Goal: Information Seeking & Learning: Learn about a topic

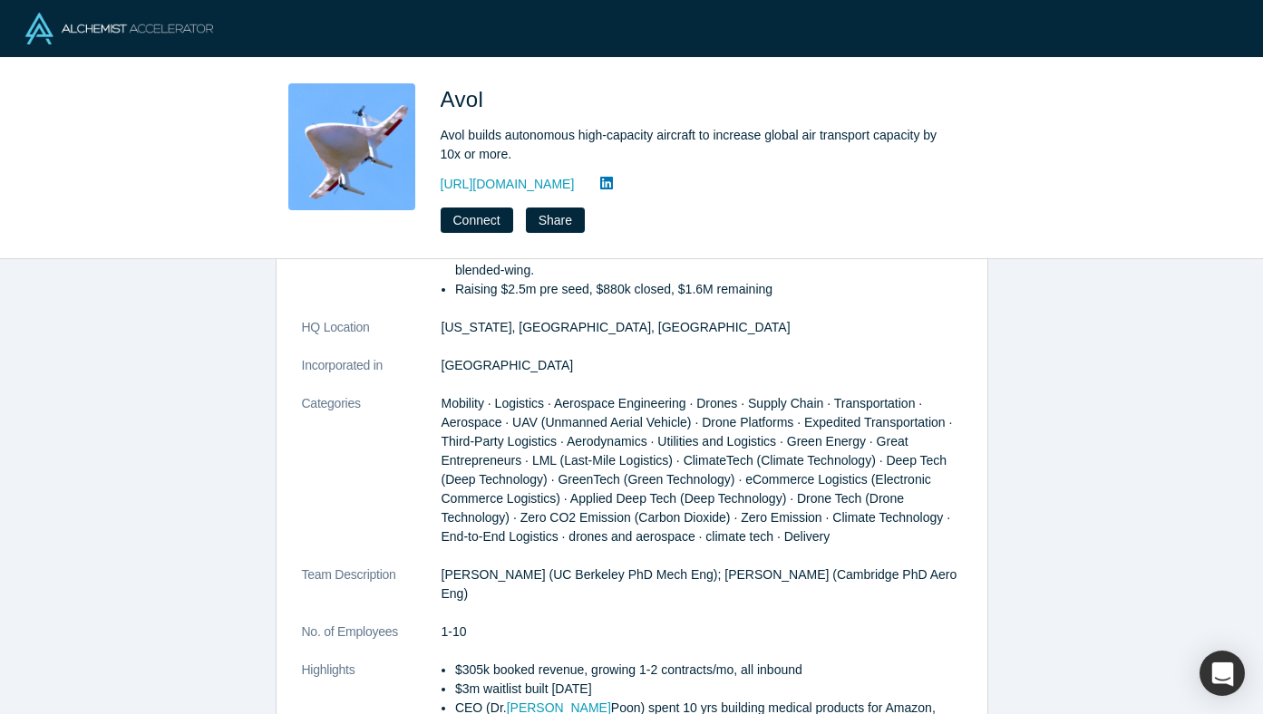
scroll to position [510, 0]
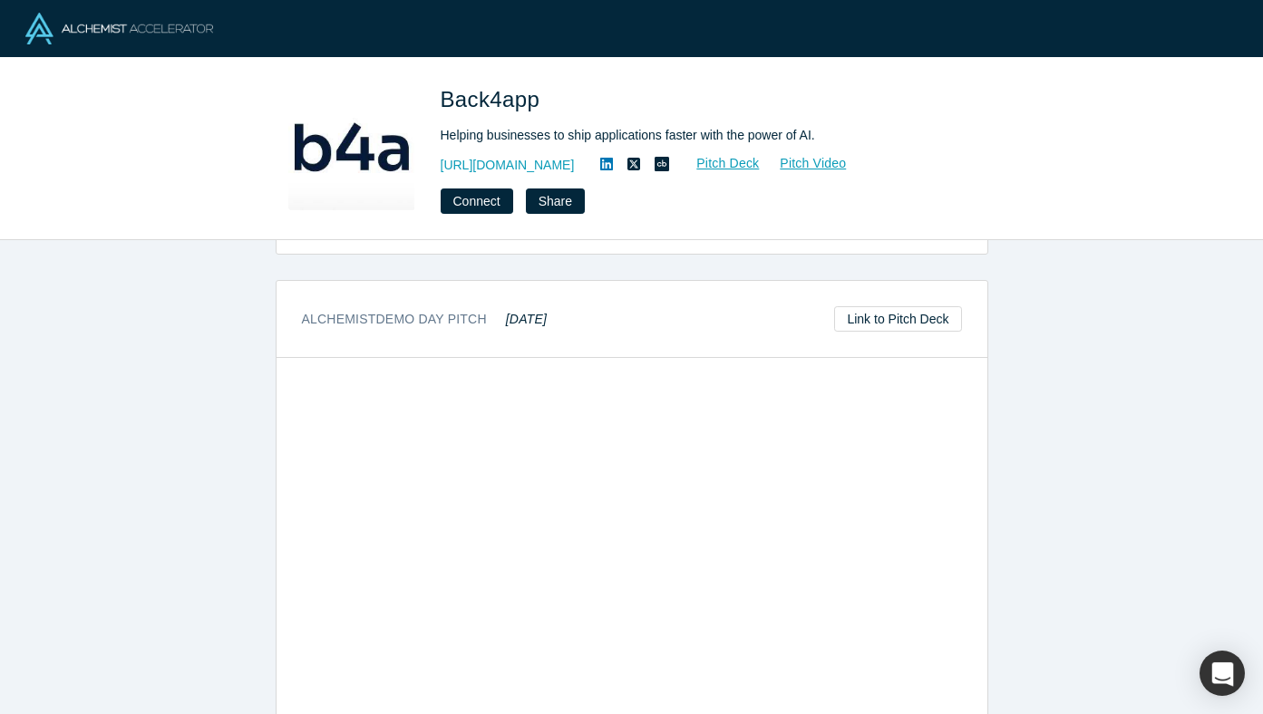
scroll to position [591, 0]
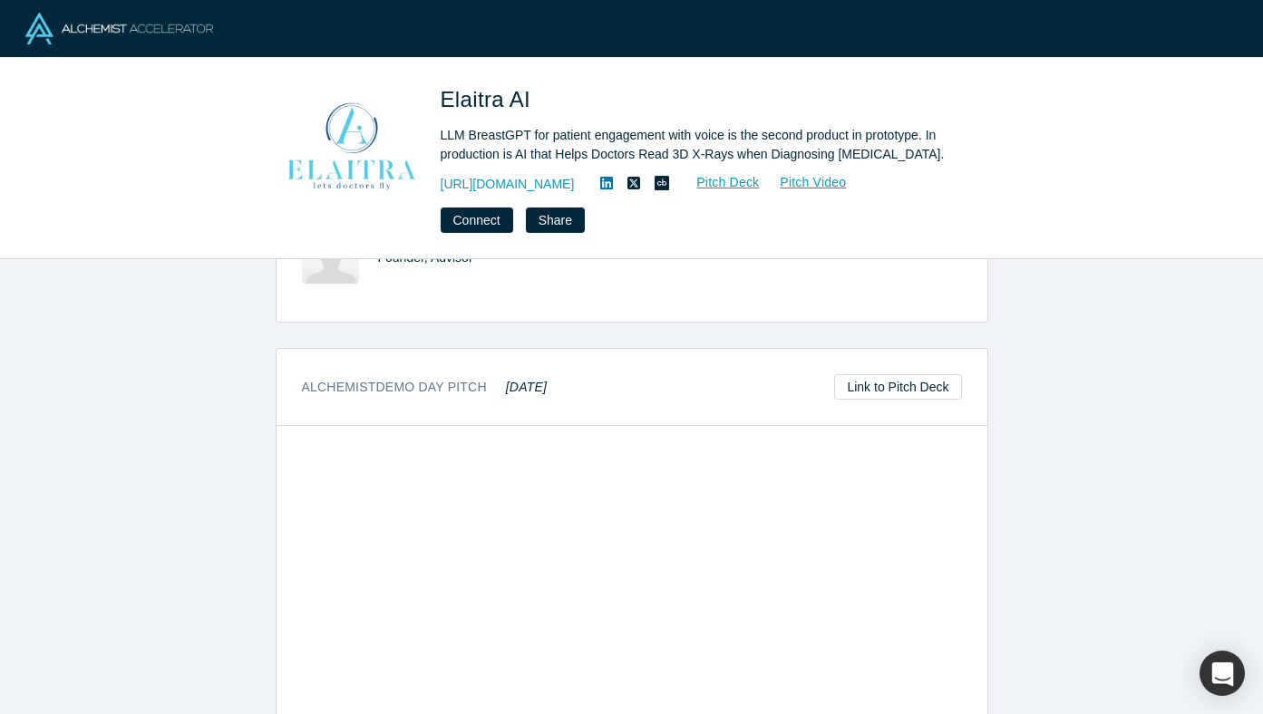
scroll to position [881, 0]
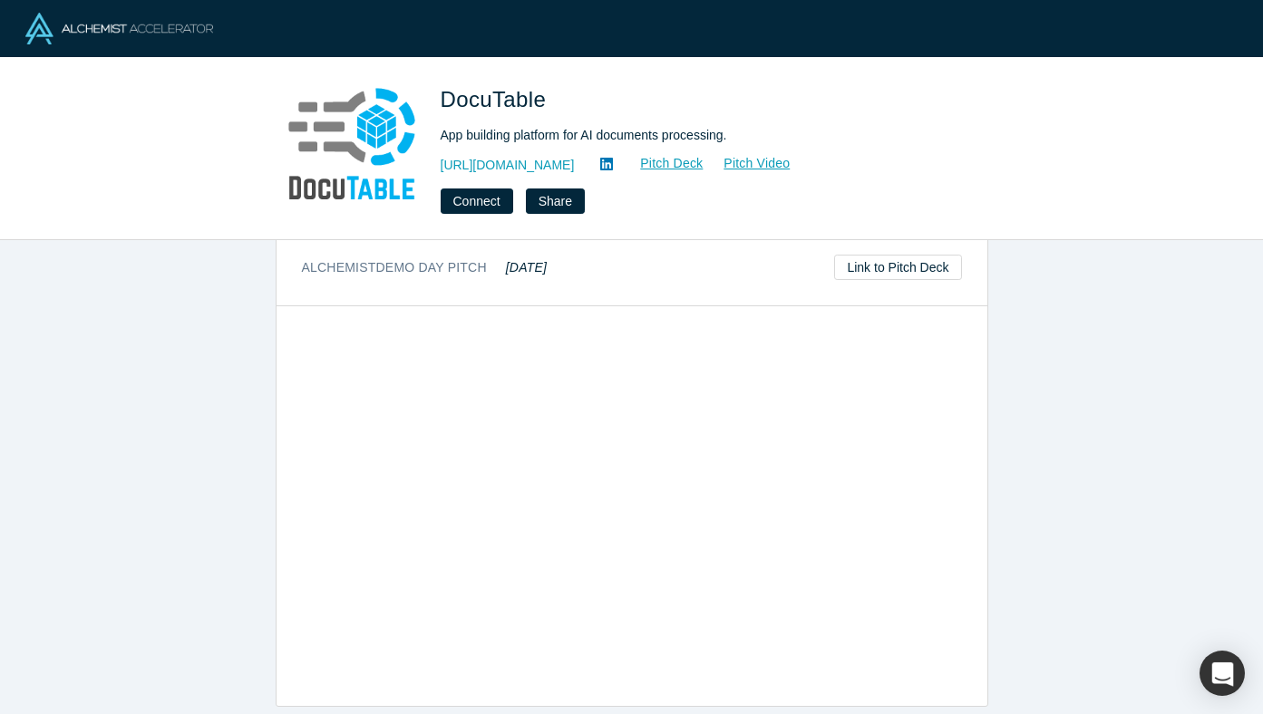
scroll to position [725, 0]
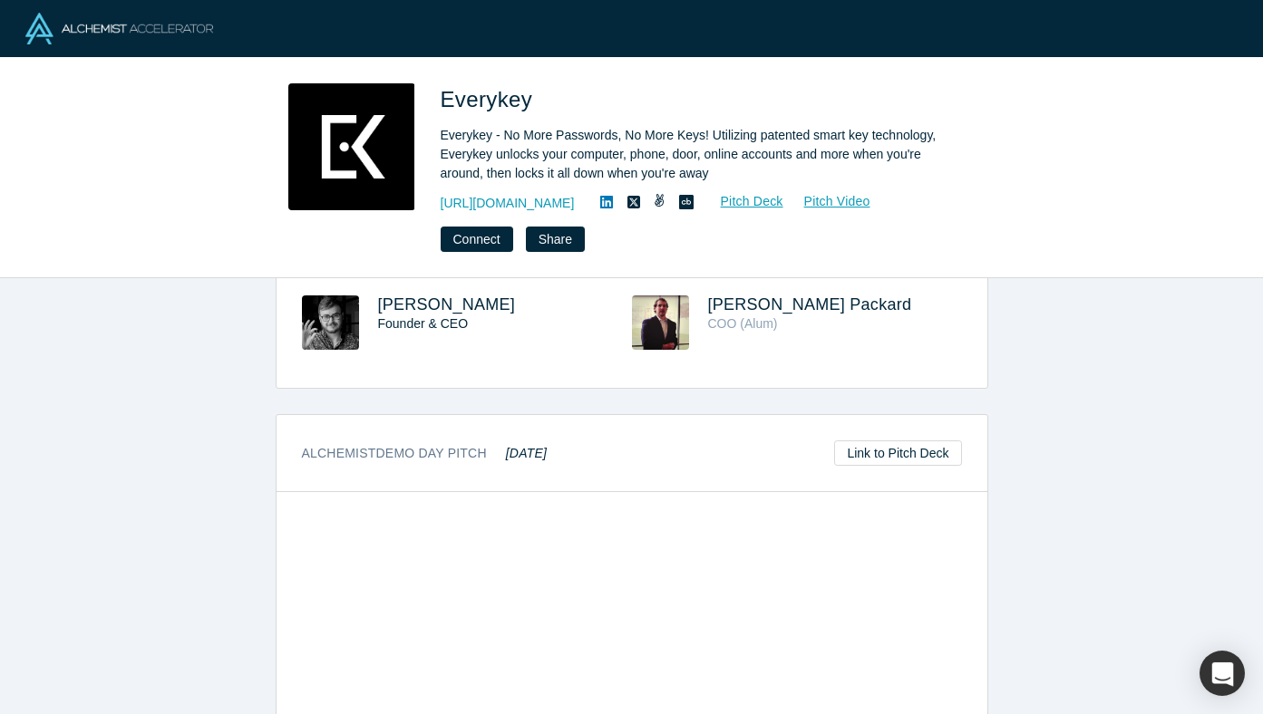
scroll to position [894, 0]
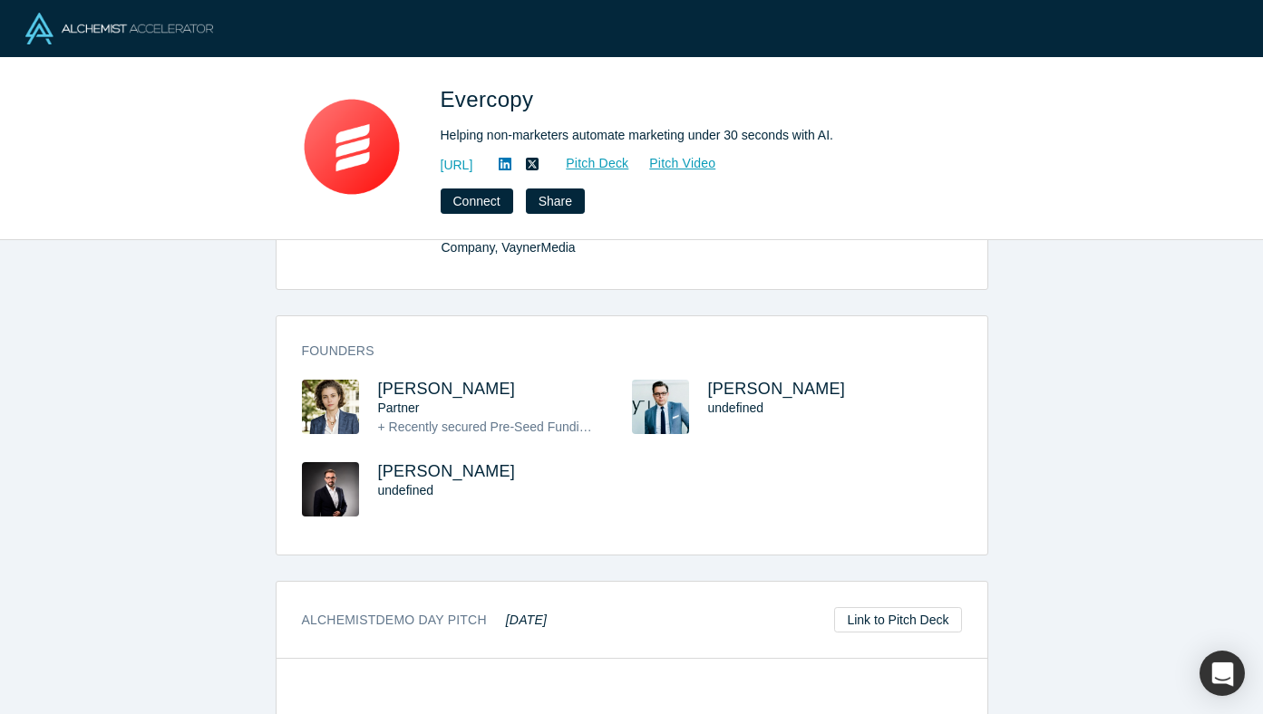
scroll to position [383, 0]
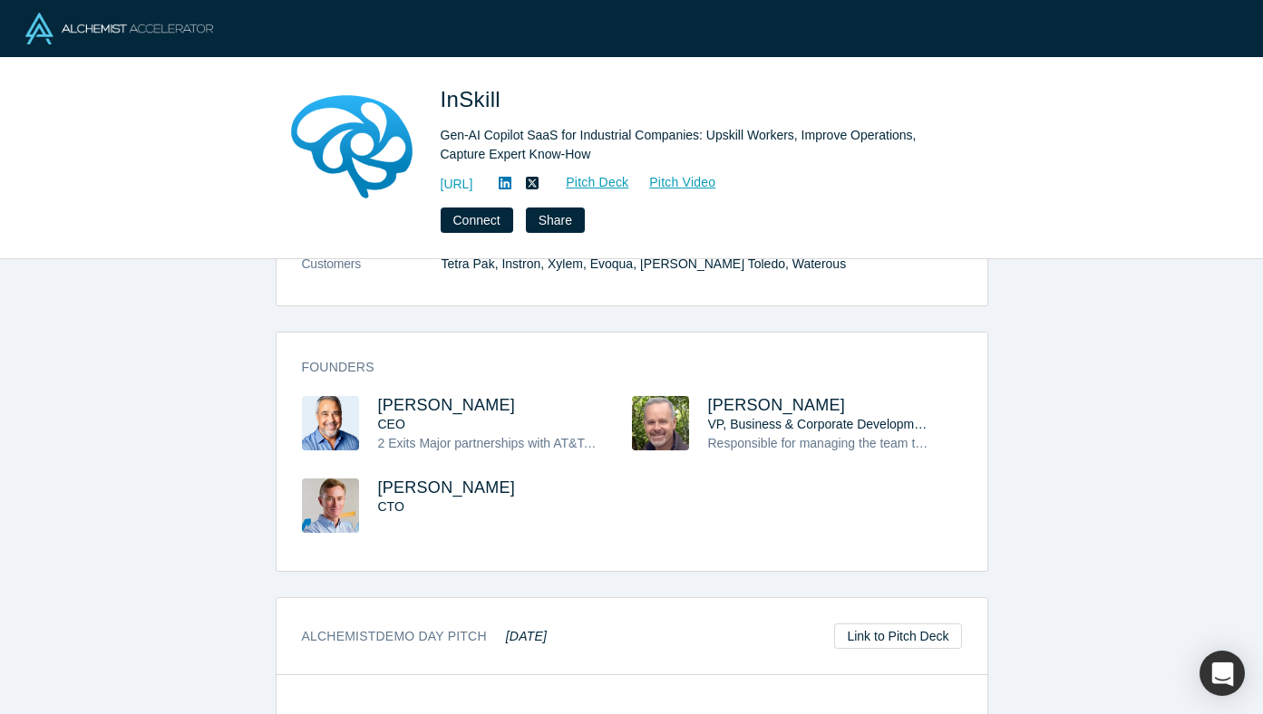
scroll to position [843, 0]
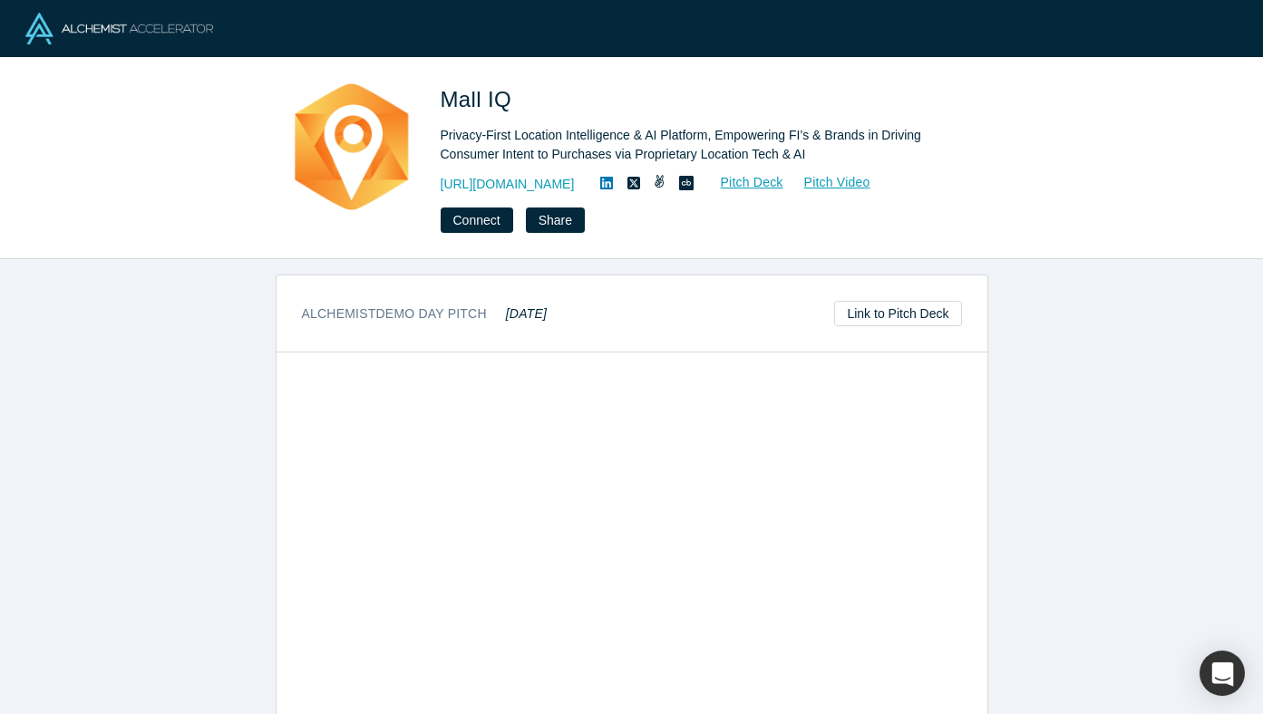
scroll to position [801, 0]
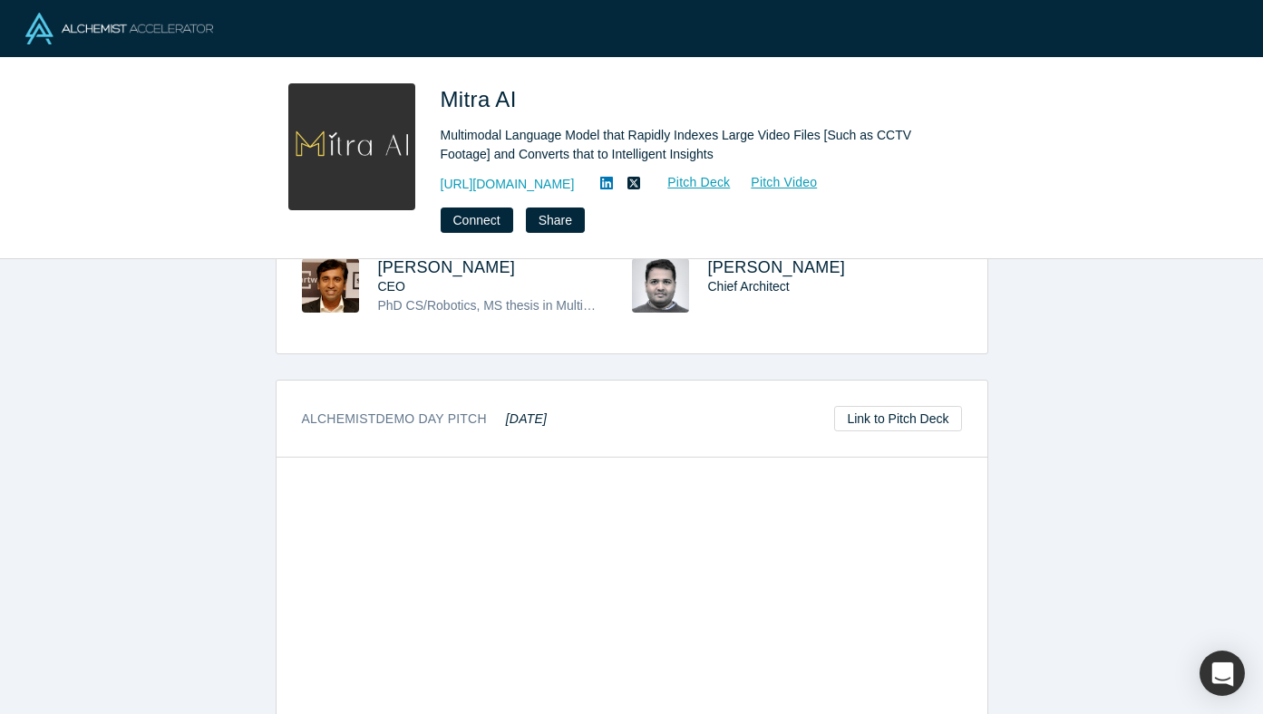
scroll to position [470, 0]
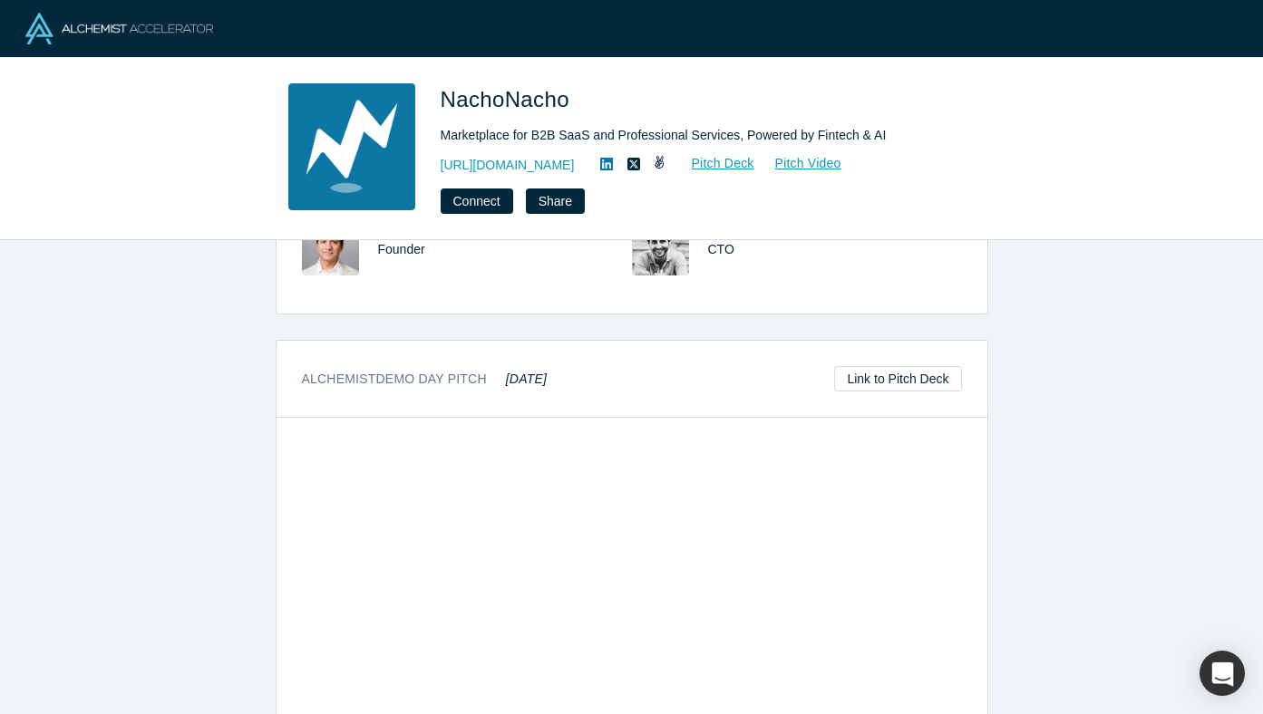
scroll to position [627, 0]
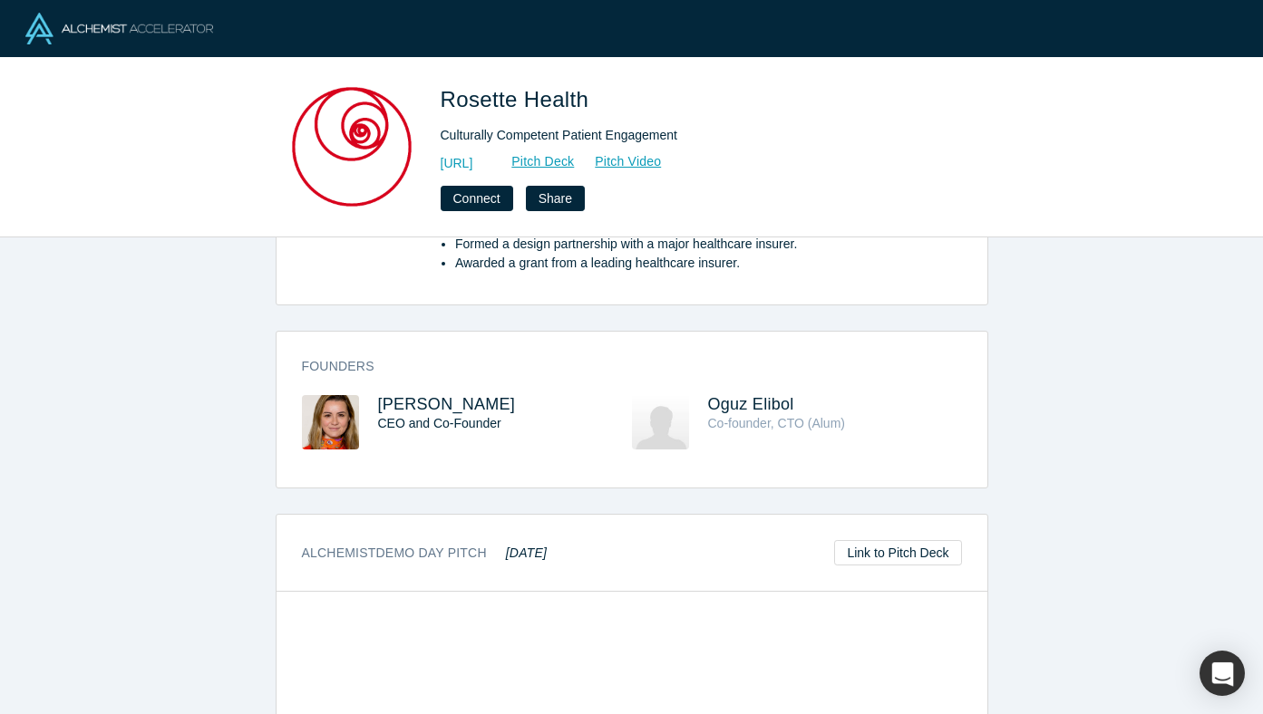
scroll to position [796, 0]
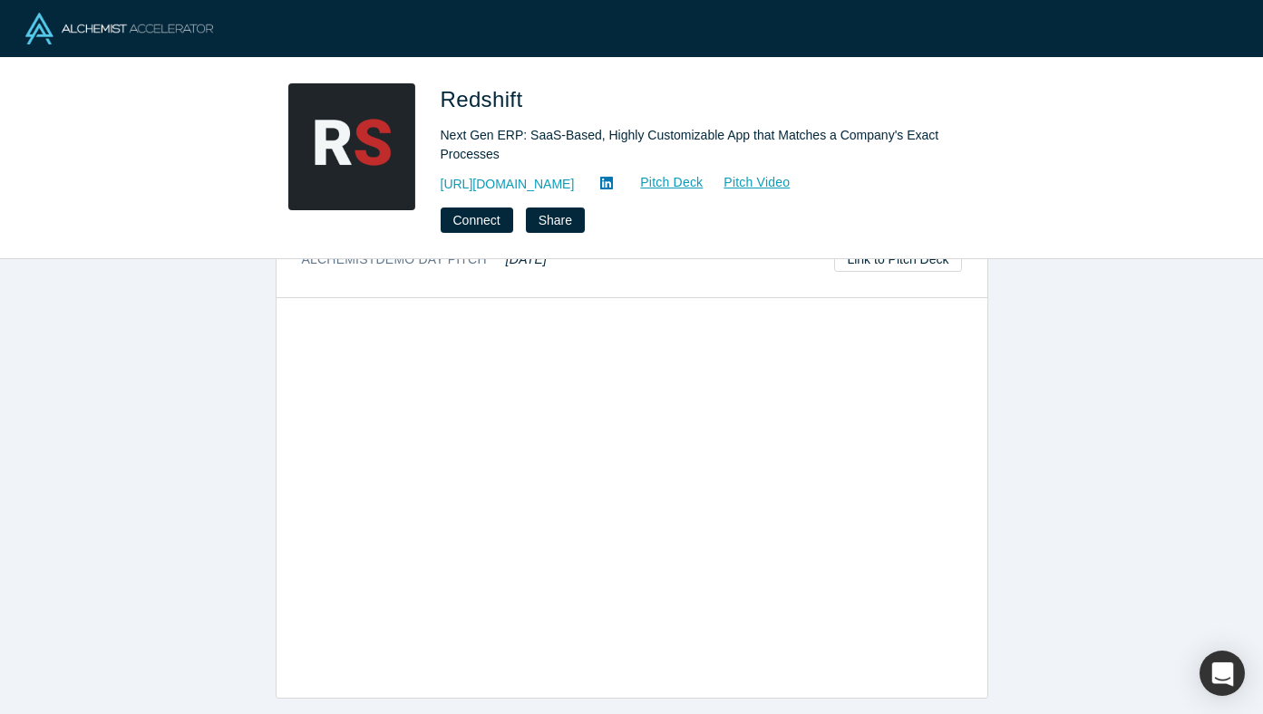
scroll to position [859, 0]
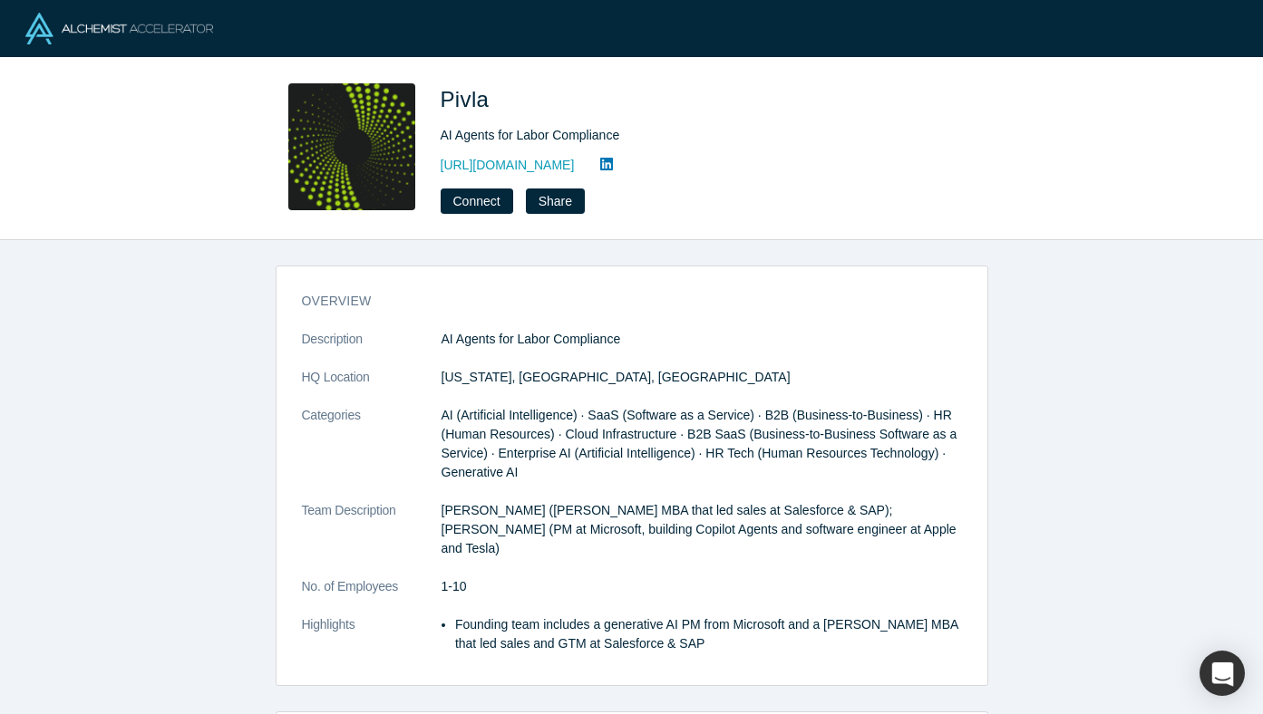
scroll to position [161, 0]
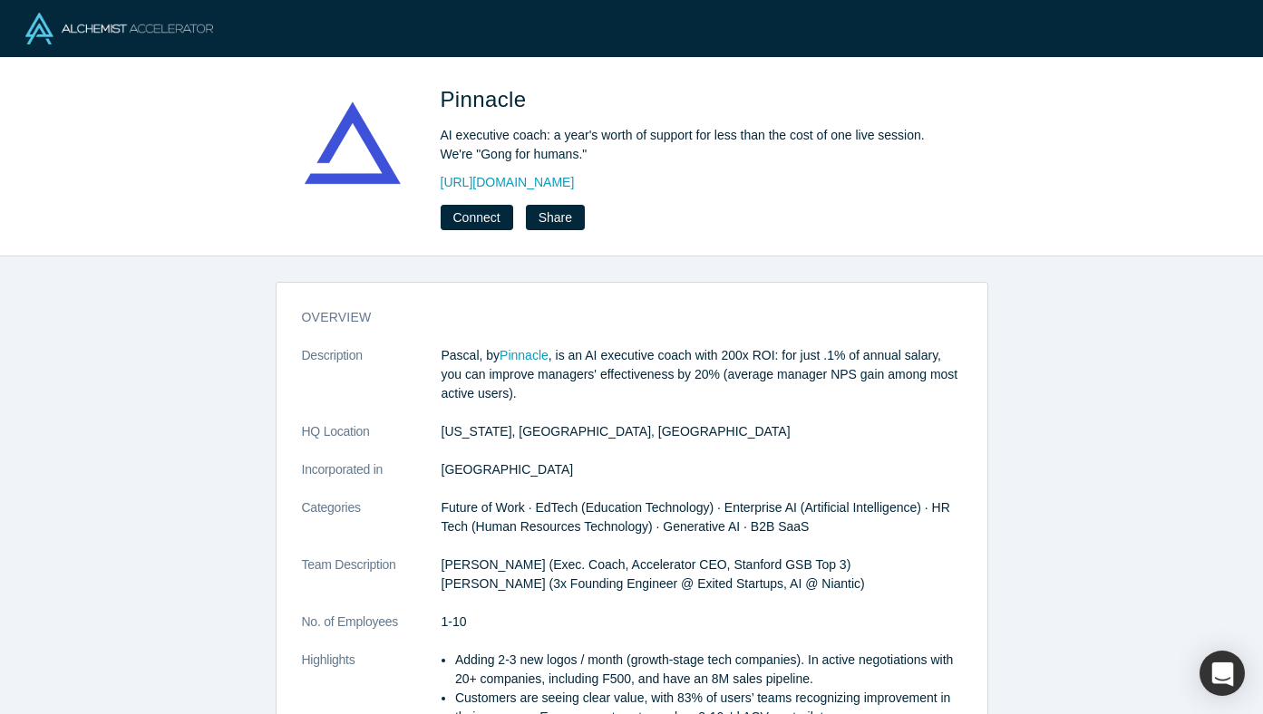
scroll to position [390, 0]
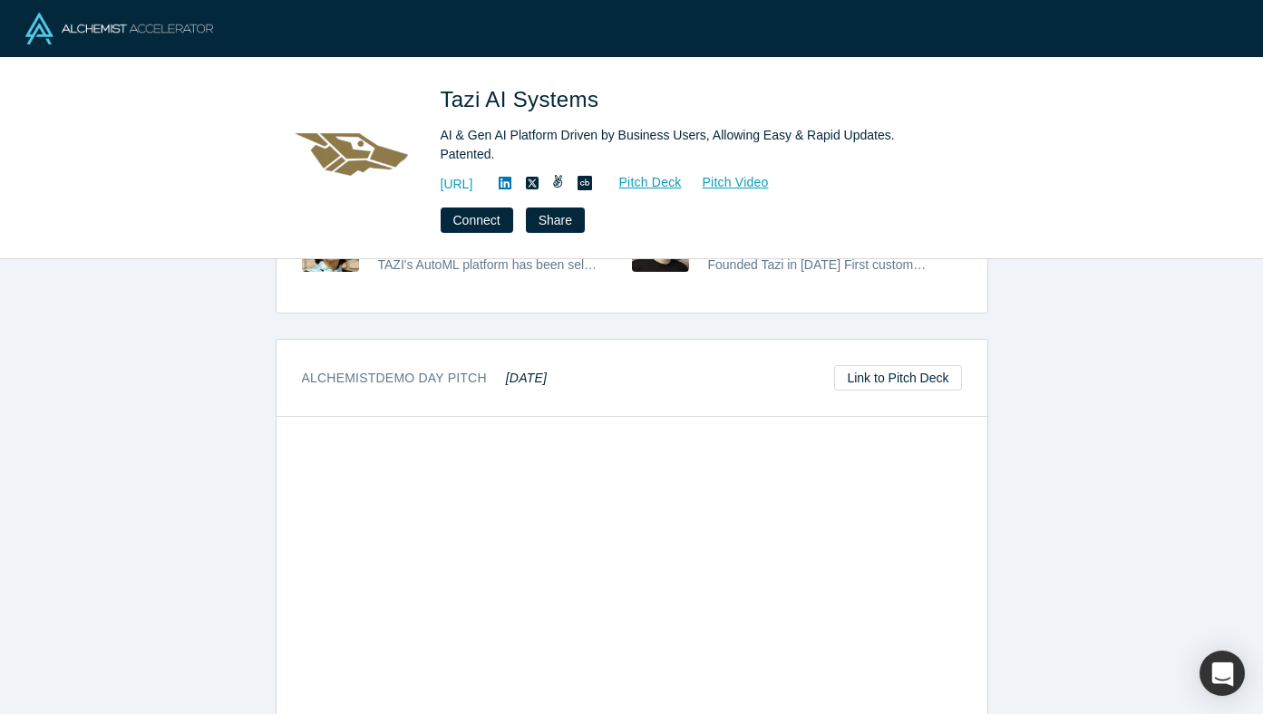
scroll to position [706, 0]
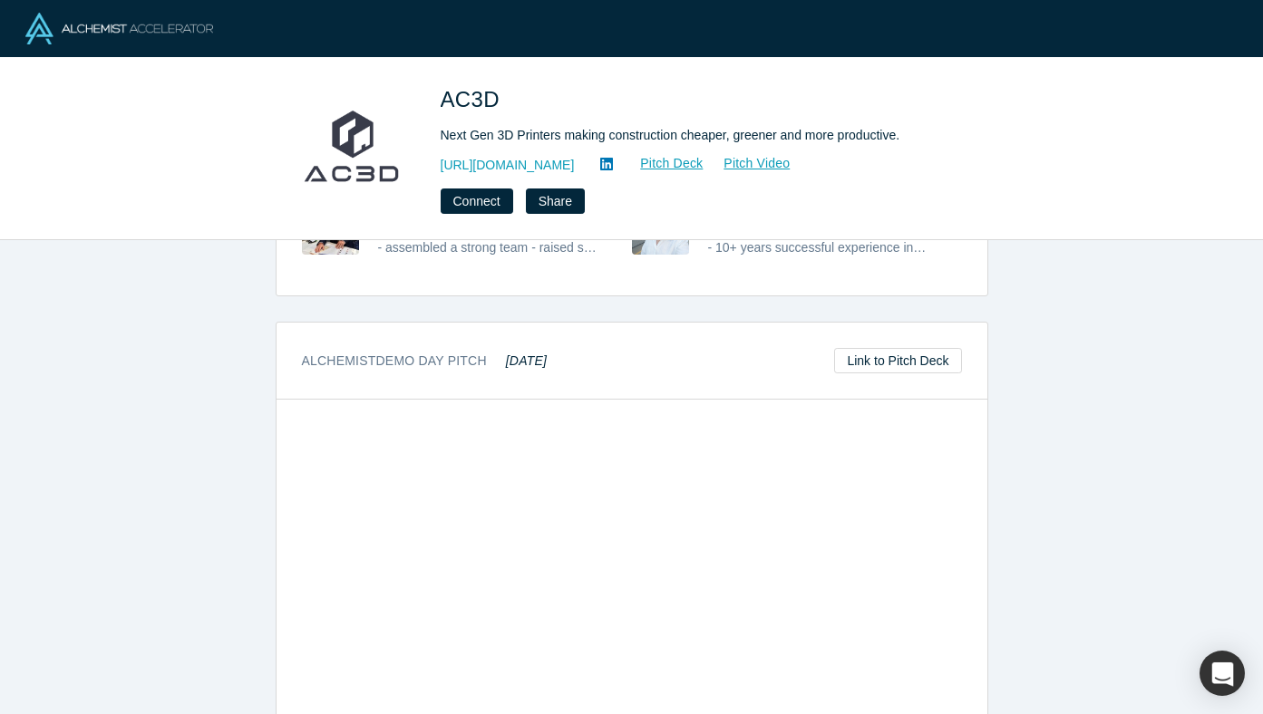
scroll to position [839, 0]
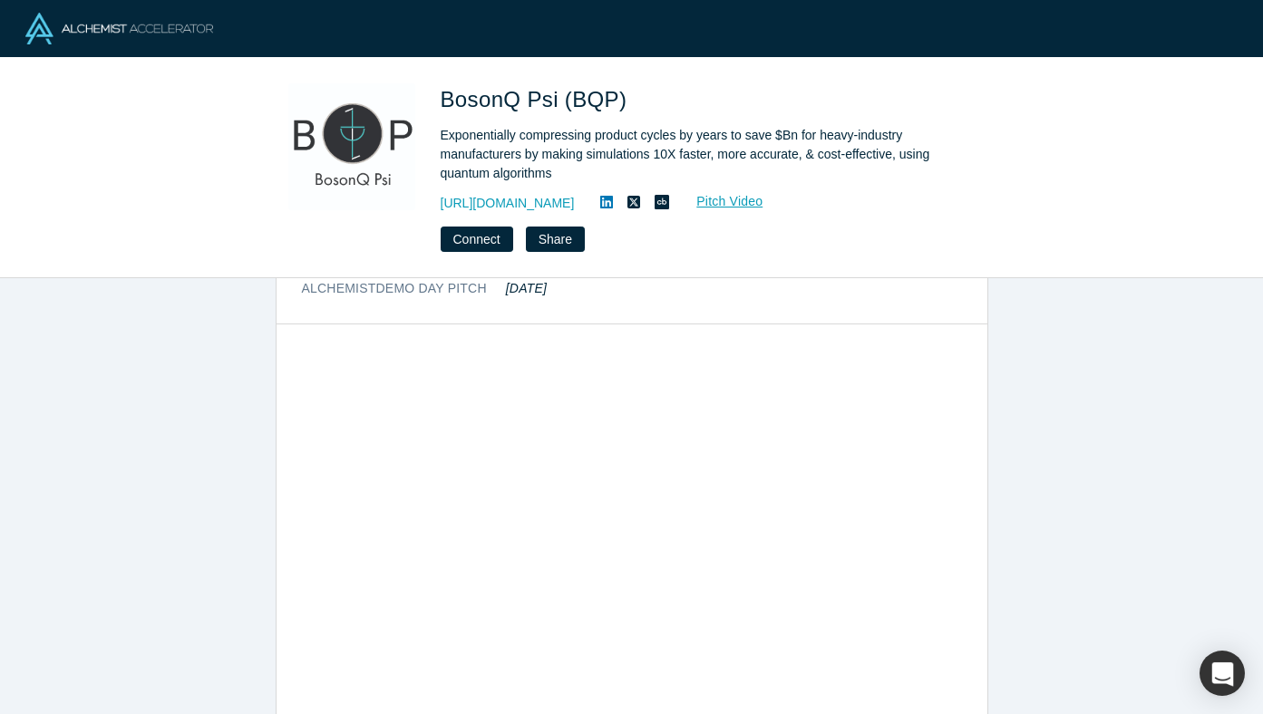
scroll to position [1101, 0]
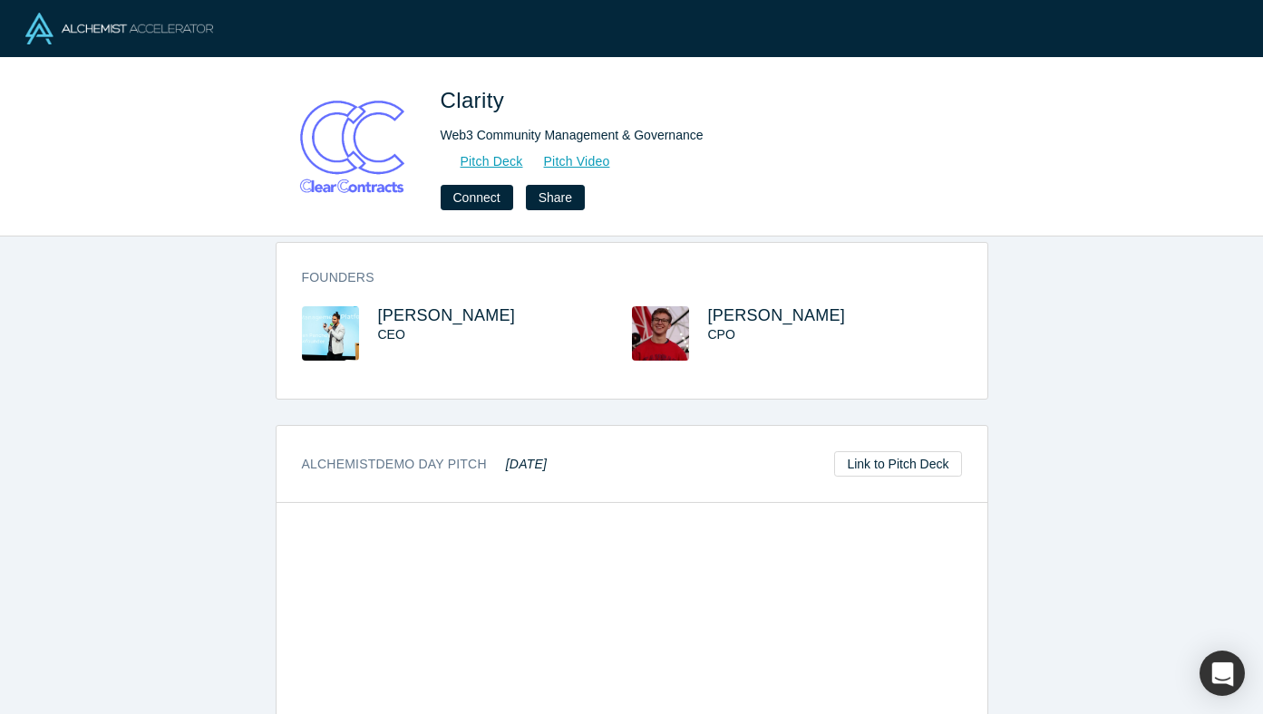
scroll to position [795, 0]
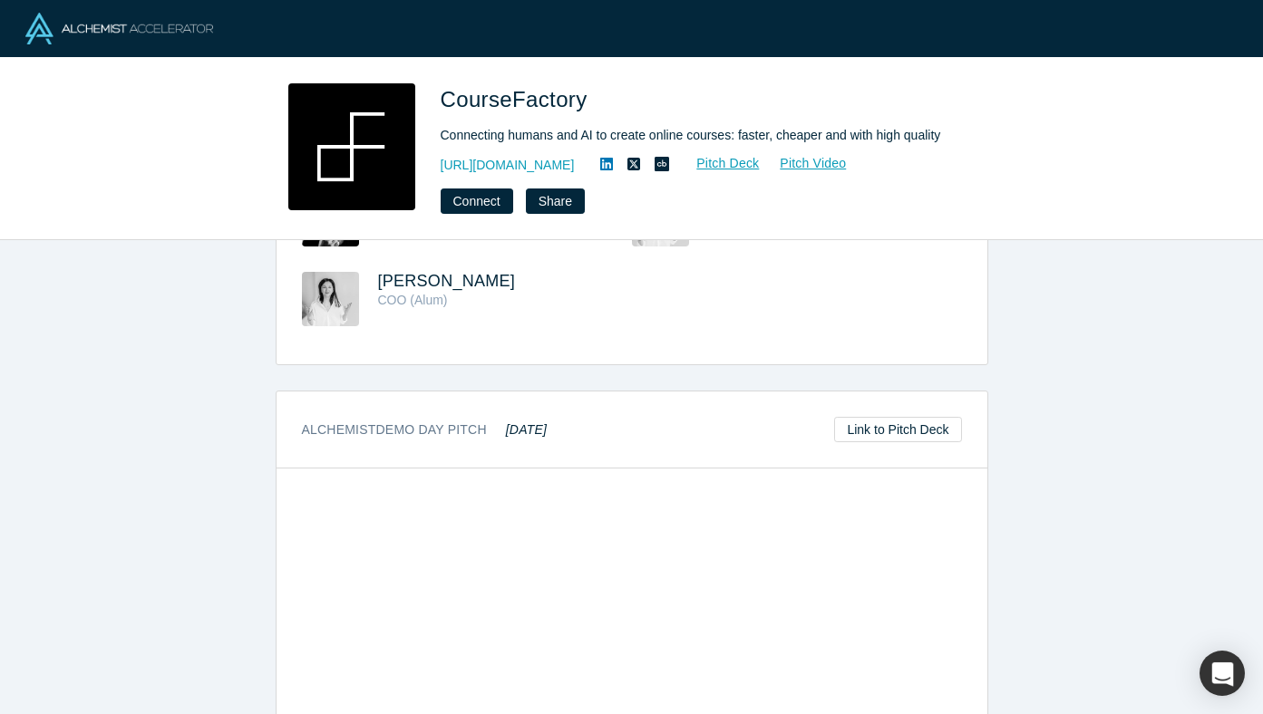
scroll to position [936, 0]
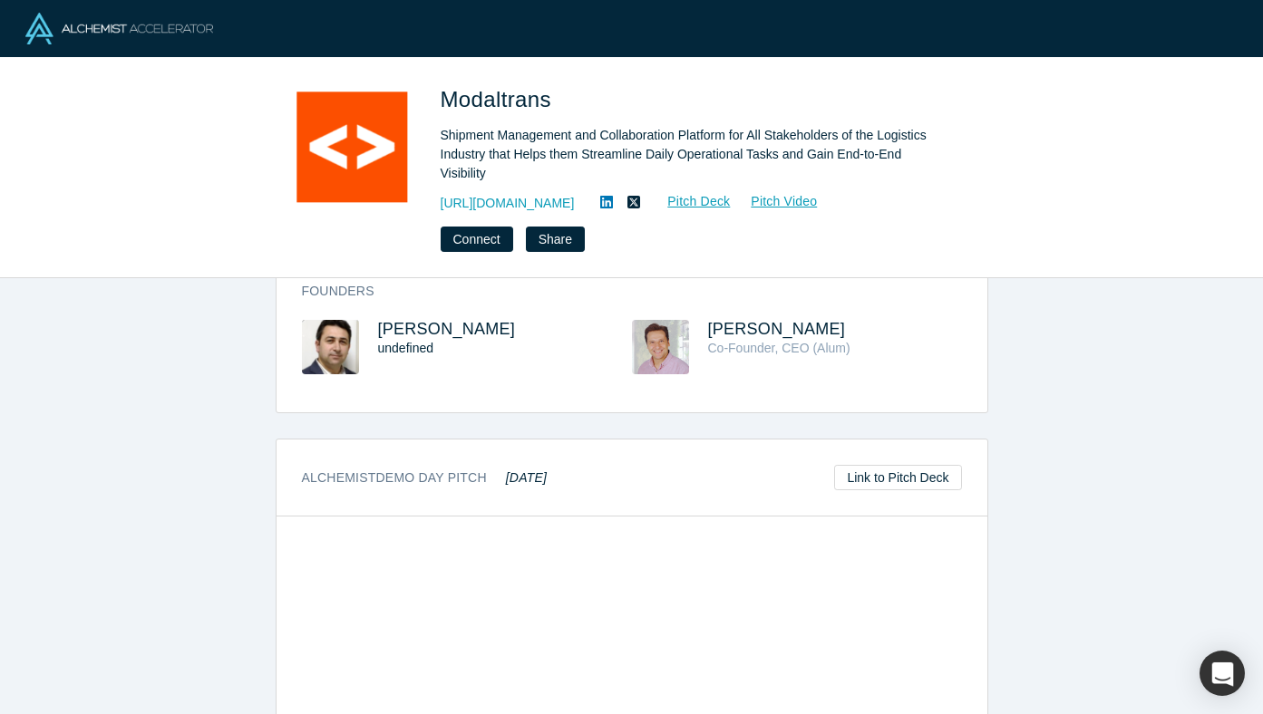
scroll to position [761, 0]
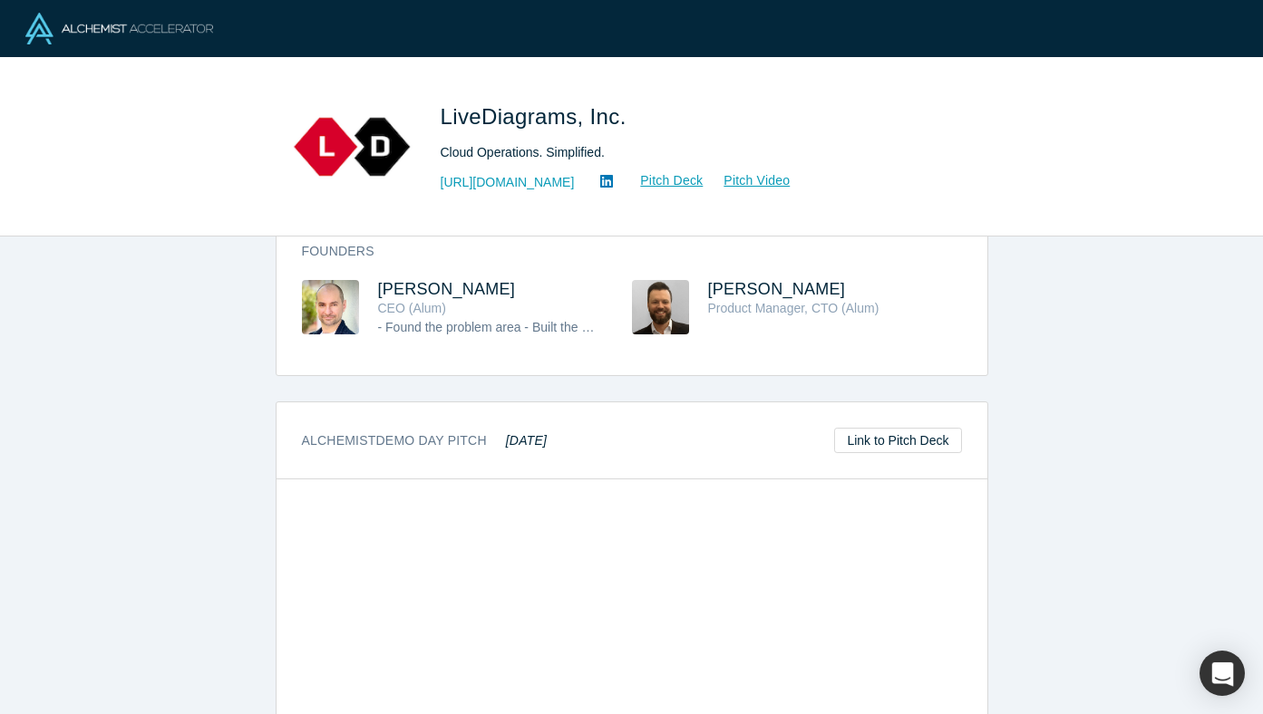
scroll to position [760, 0]
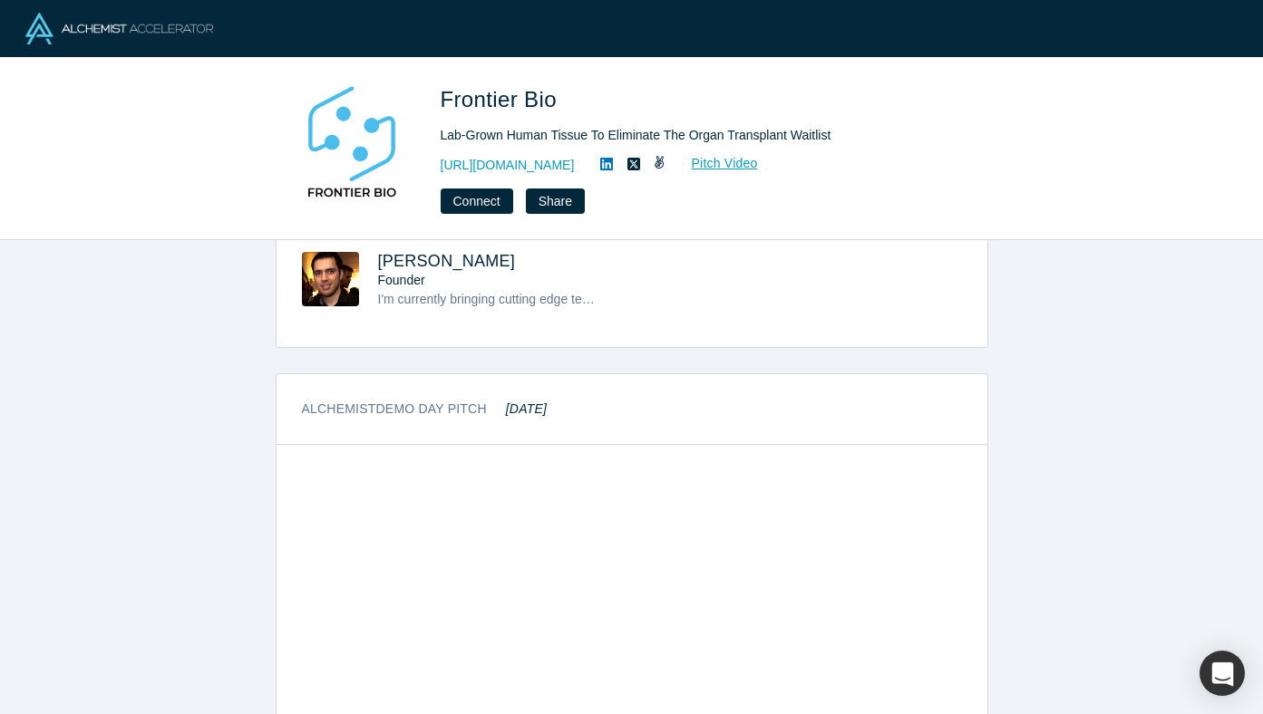
scroll to position [903, 0]
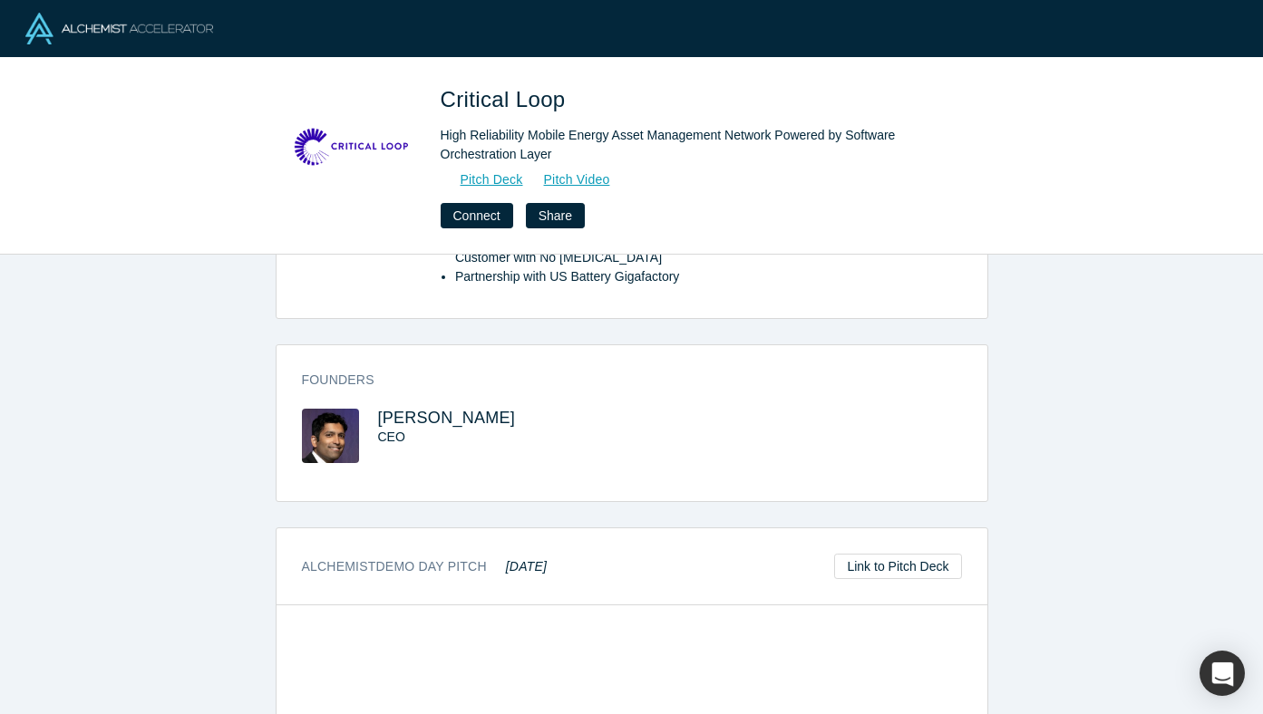
scroll to position [661, 0]
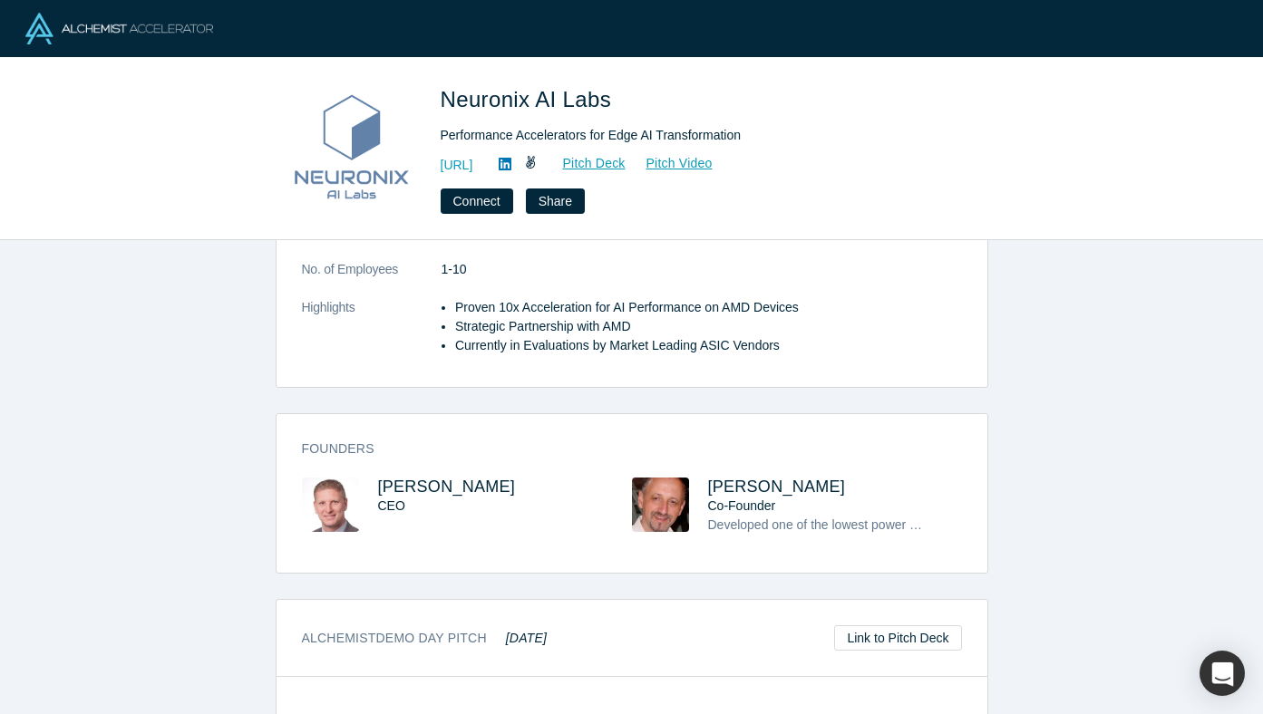
scroll to position [428, 0]
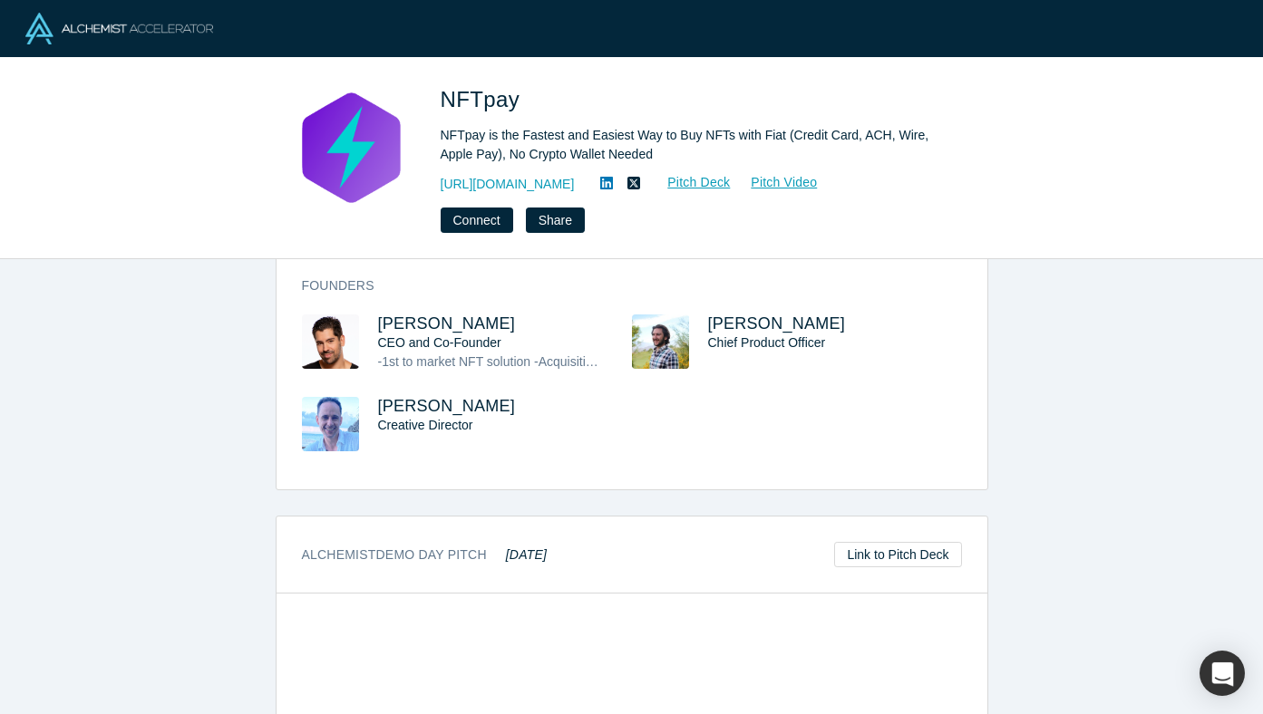
scroll to position [862, 0]
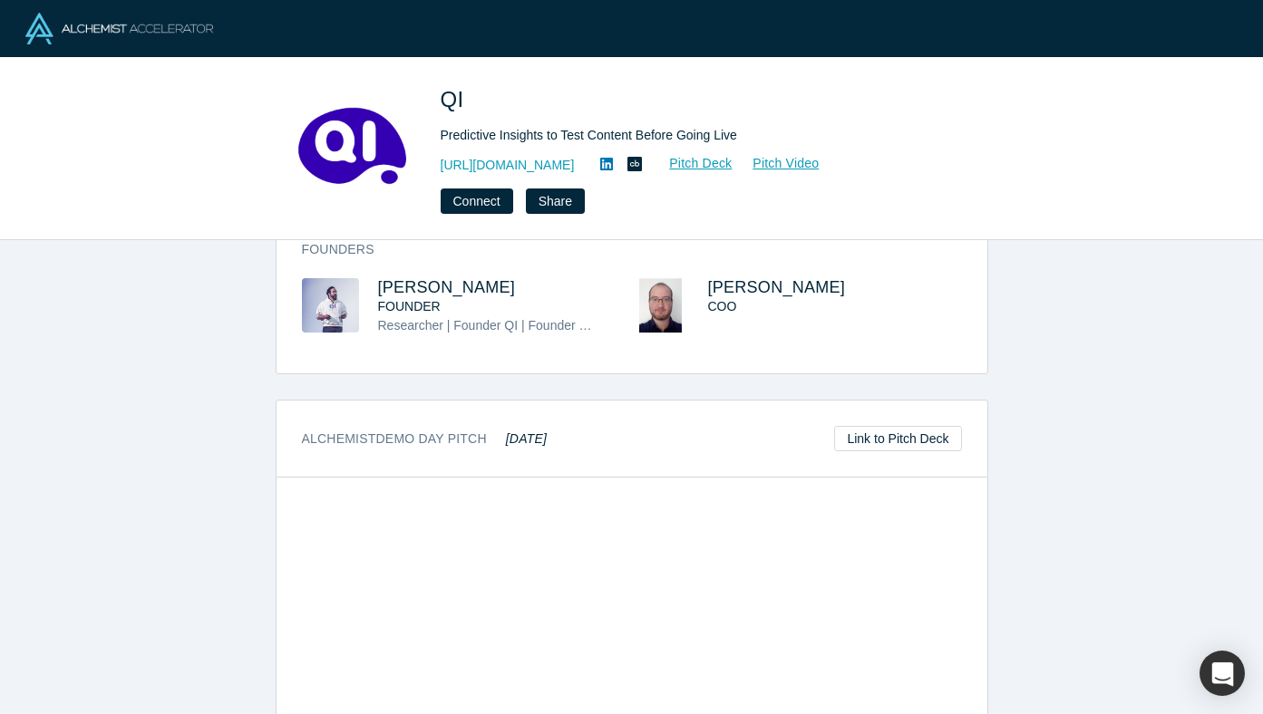
scroll to position [693, 0]
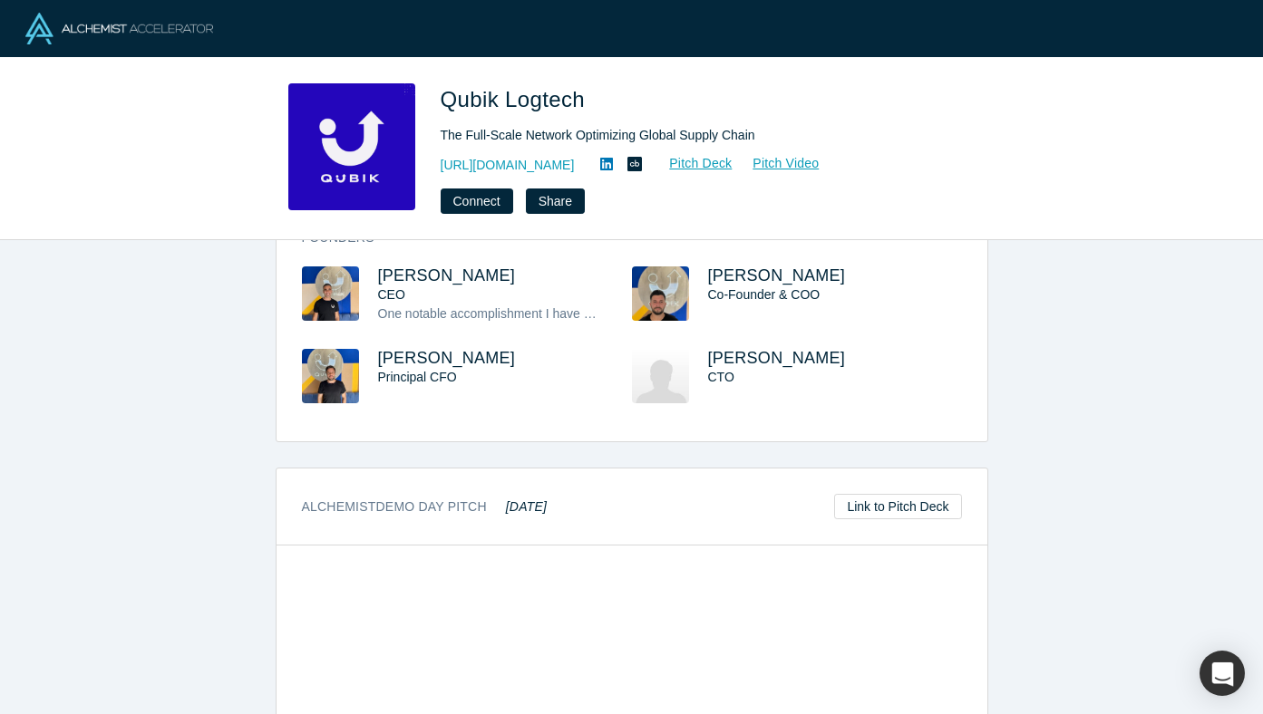
scroll to position [455, 0]
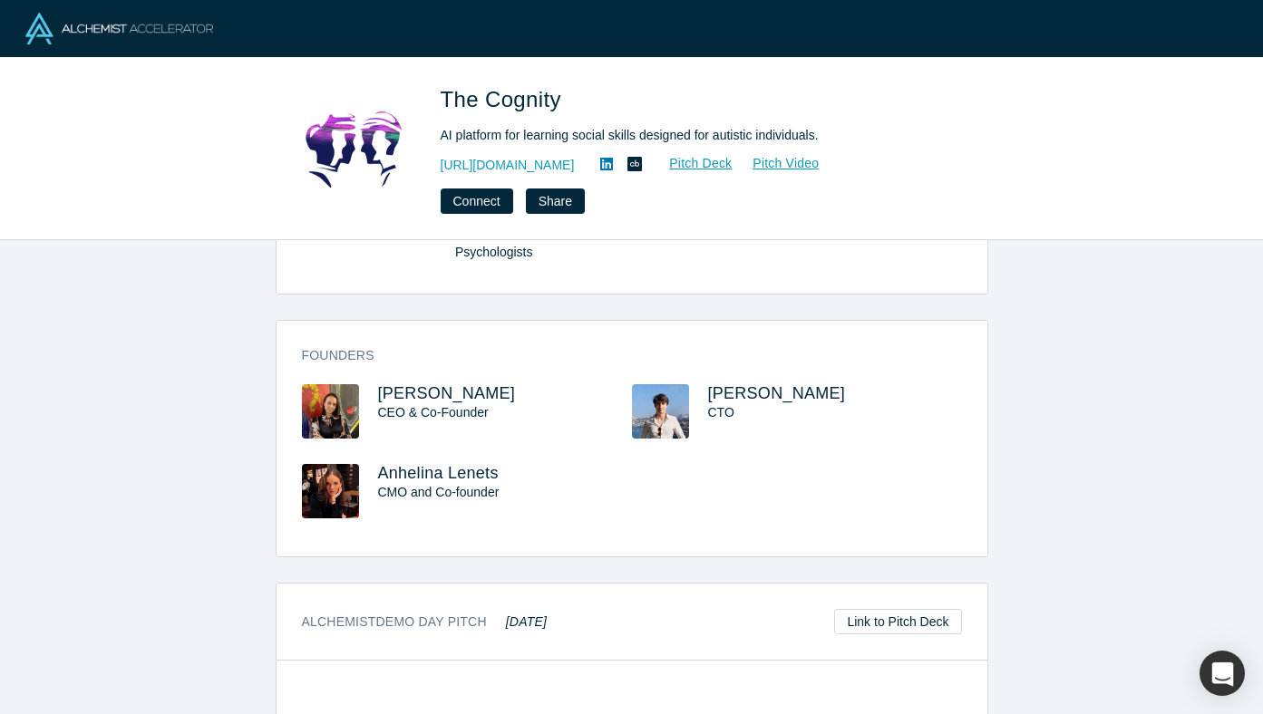
scroll to position [821, 0]
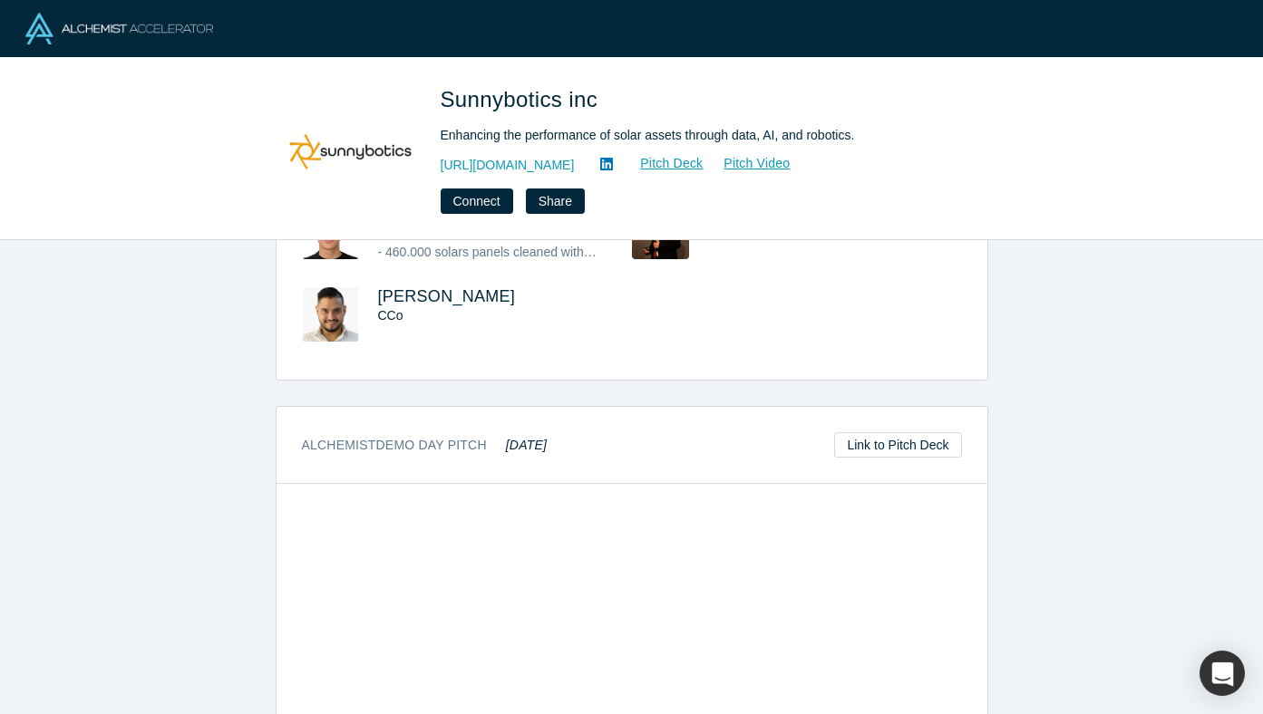
scroll to position [938, 0]
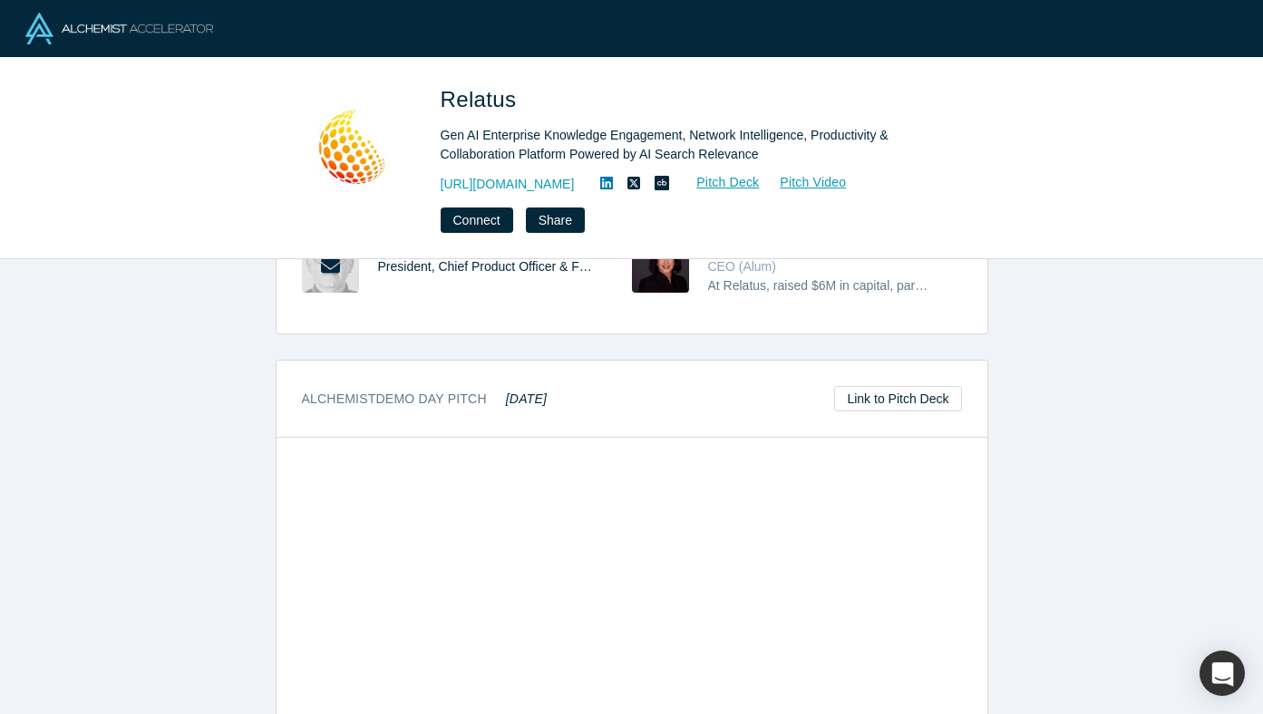
scroll to position [801, 0]
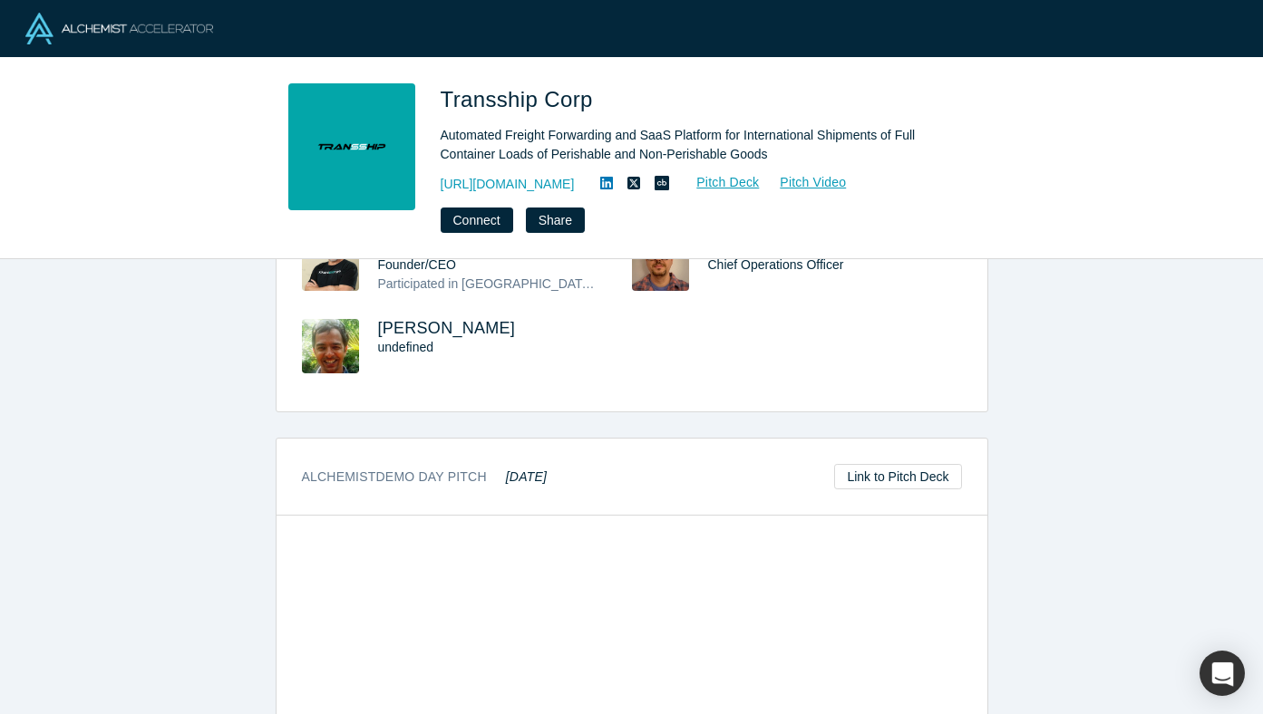
scroll to position [862, 0]
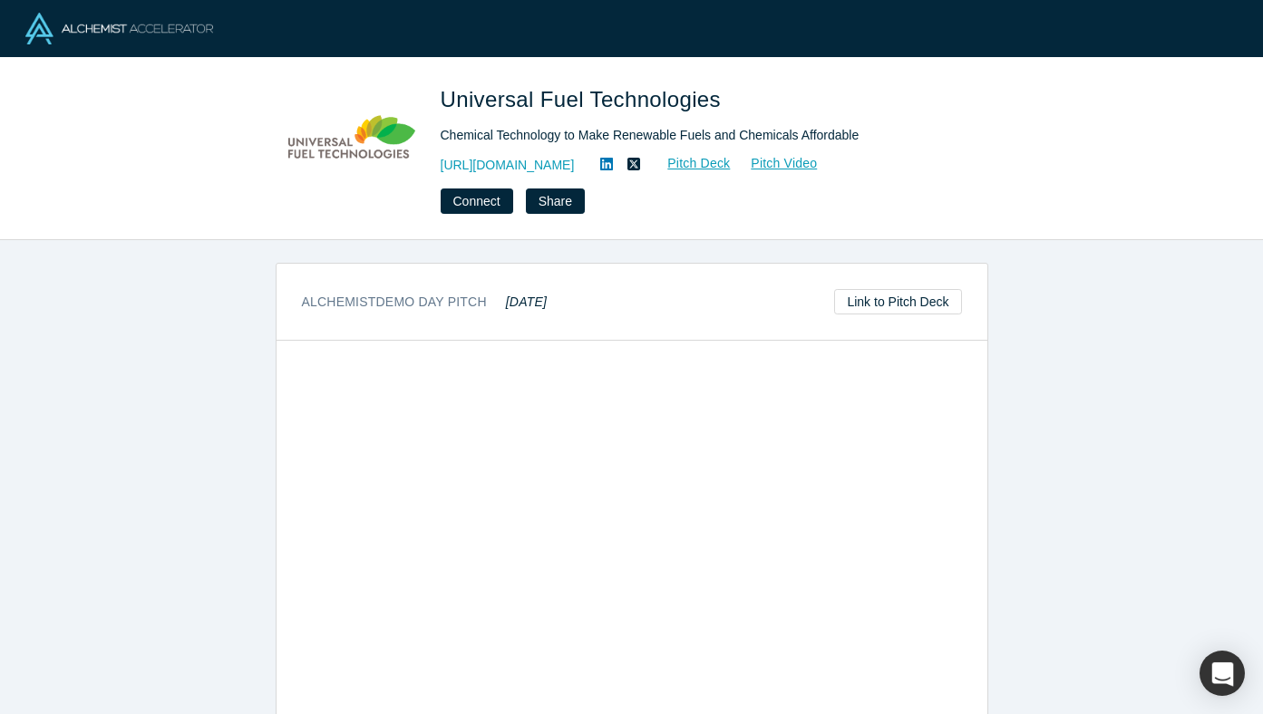
scroll to position [764, 0]
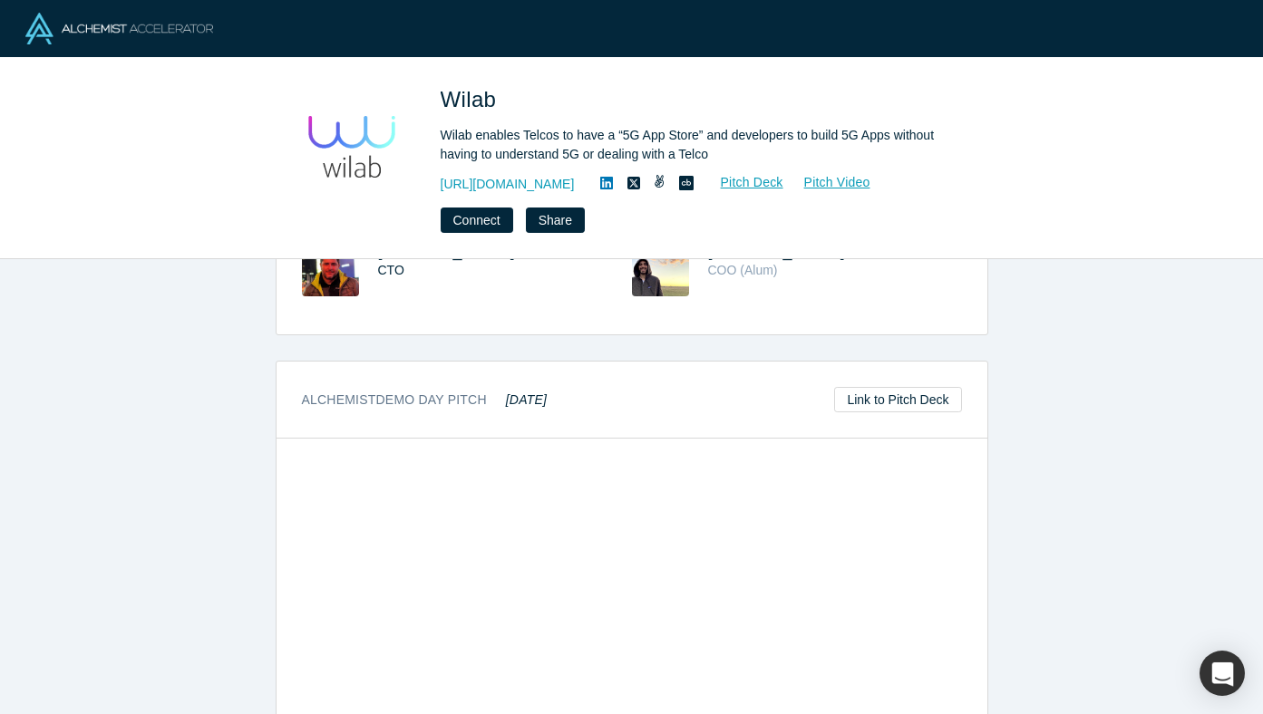
scroll to position [900, 0]
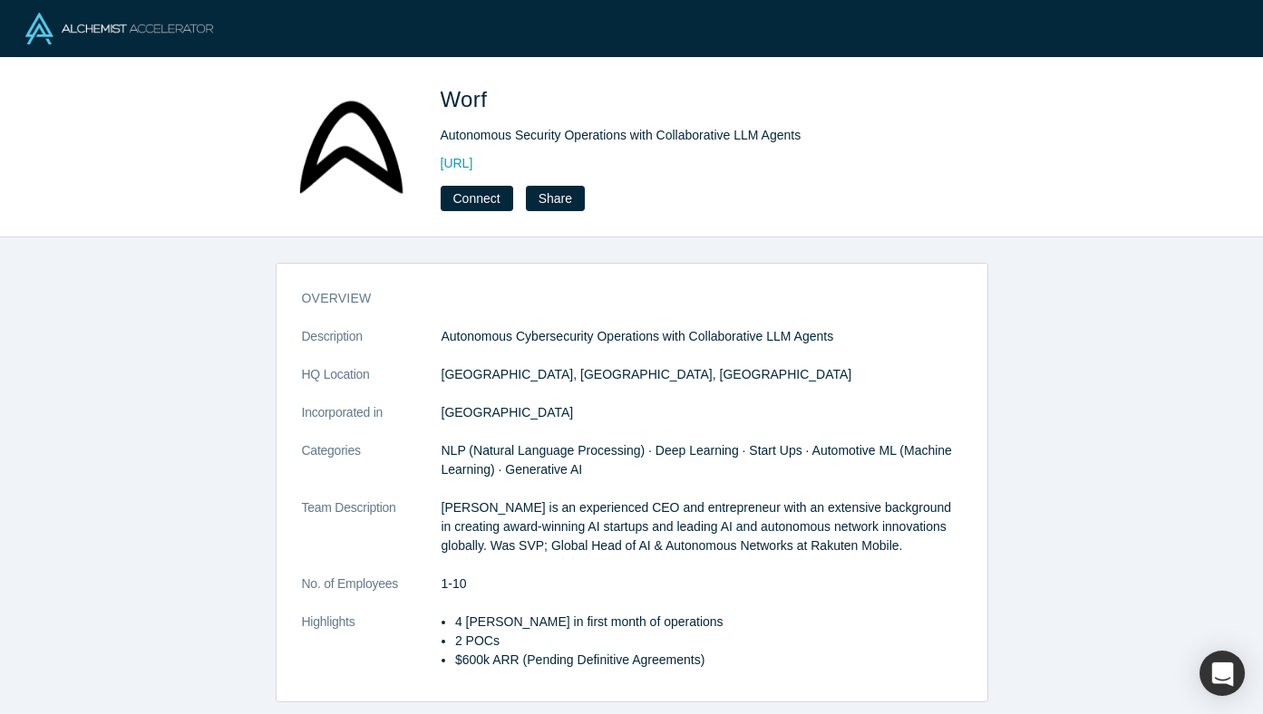
scroll to position [276, 0]
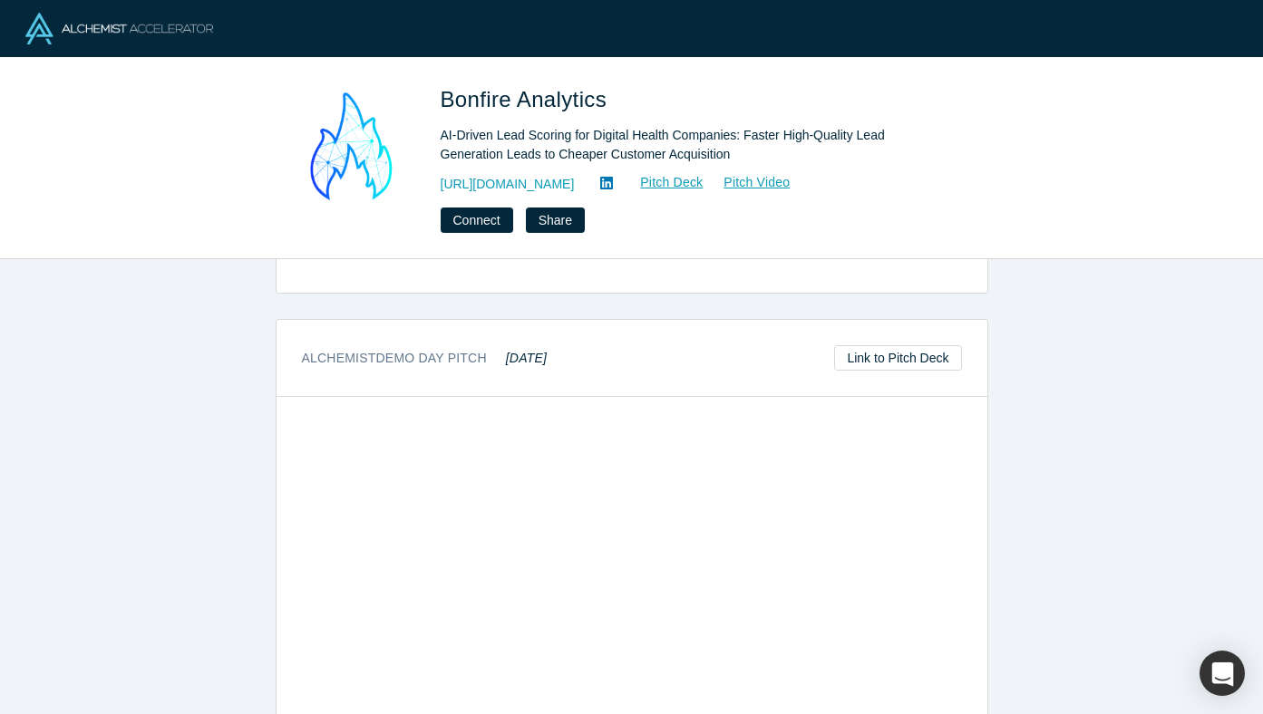
scroll to position [780, 0]
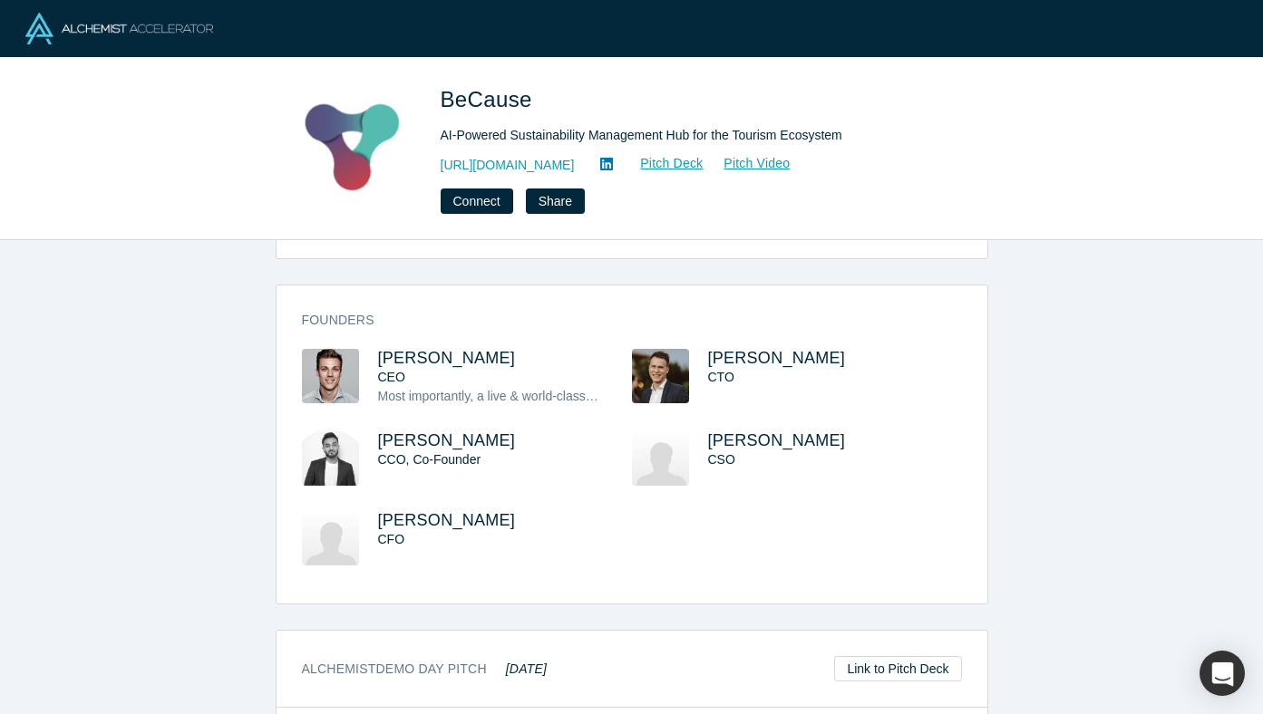
scroll to position [1246, 0]
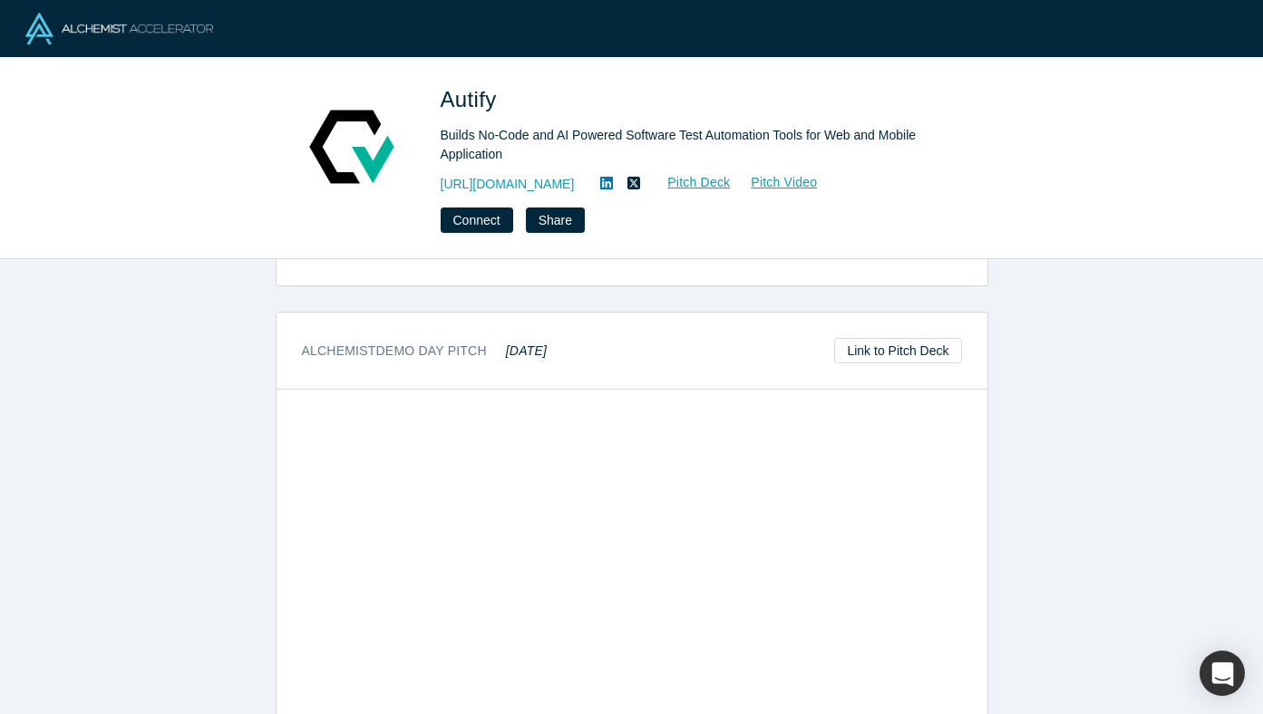
scroll to position [780, 0]
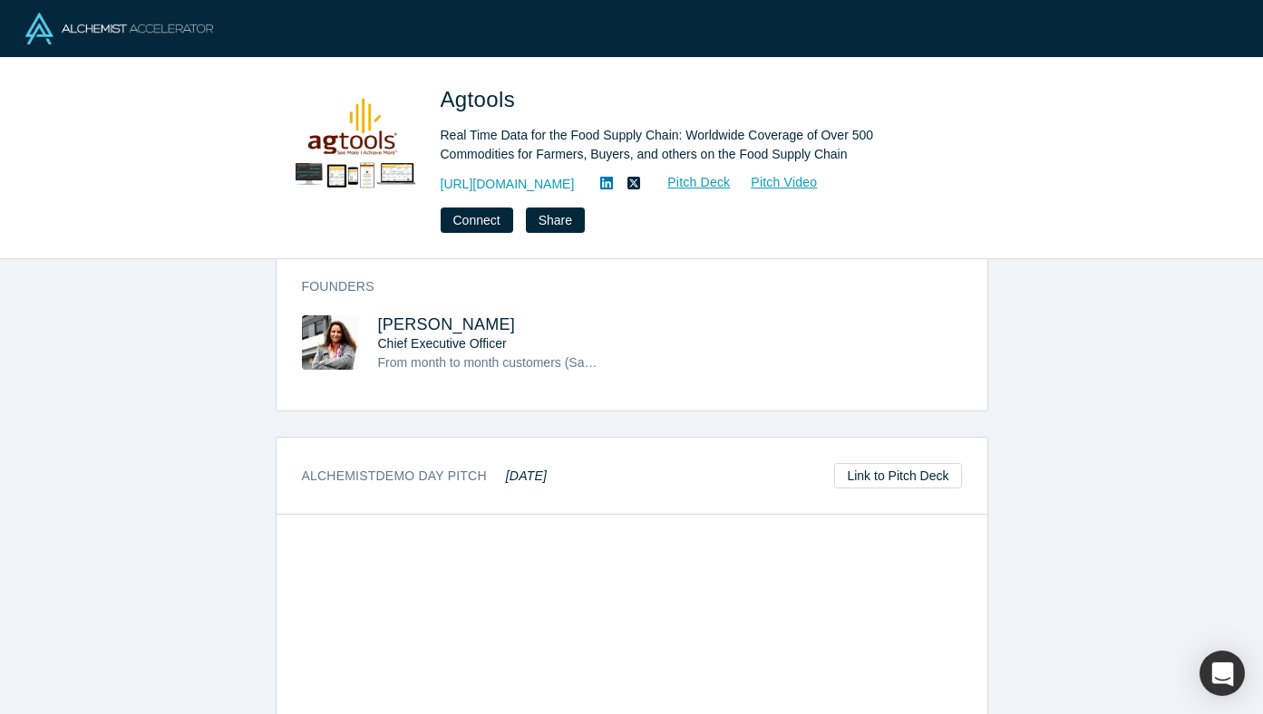
scroll to position [1149, 0]
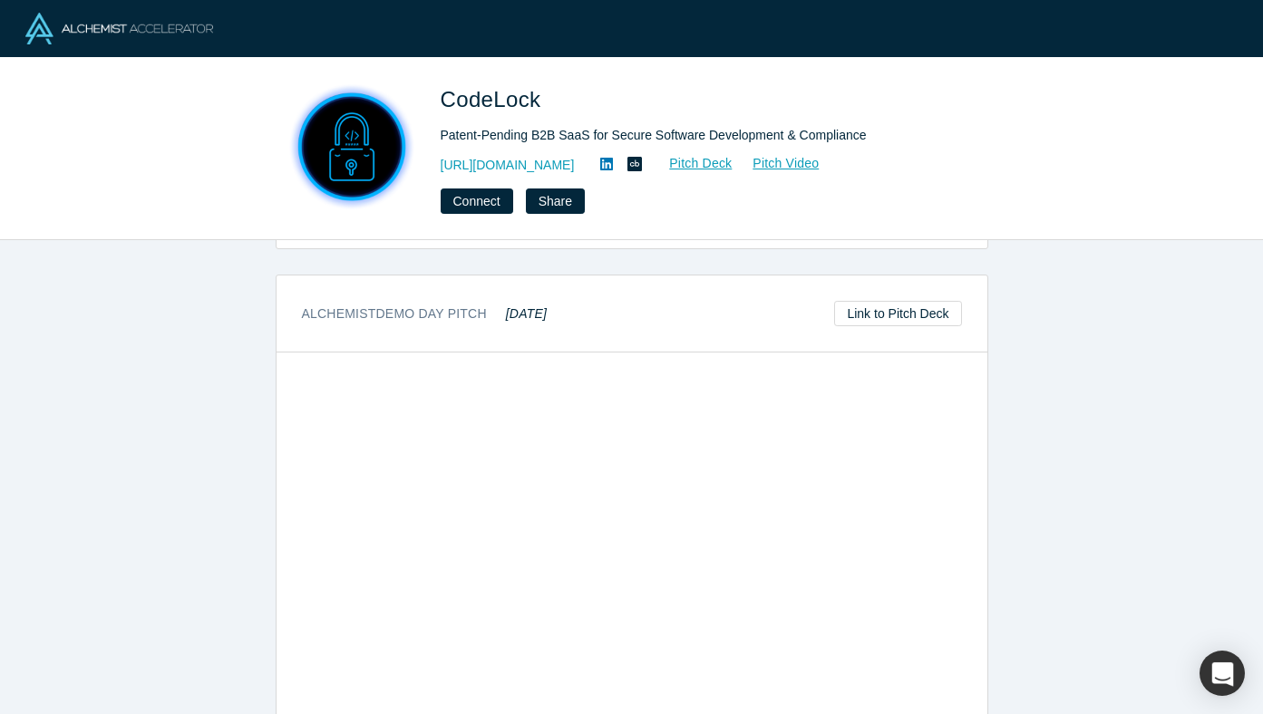
scroll to position [1823, 0]
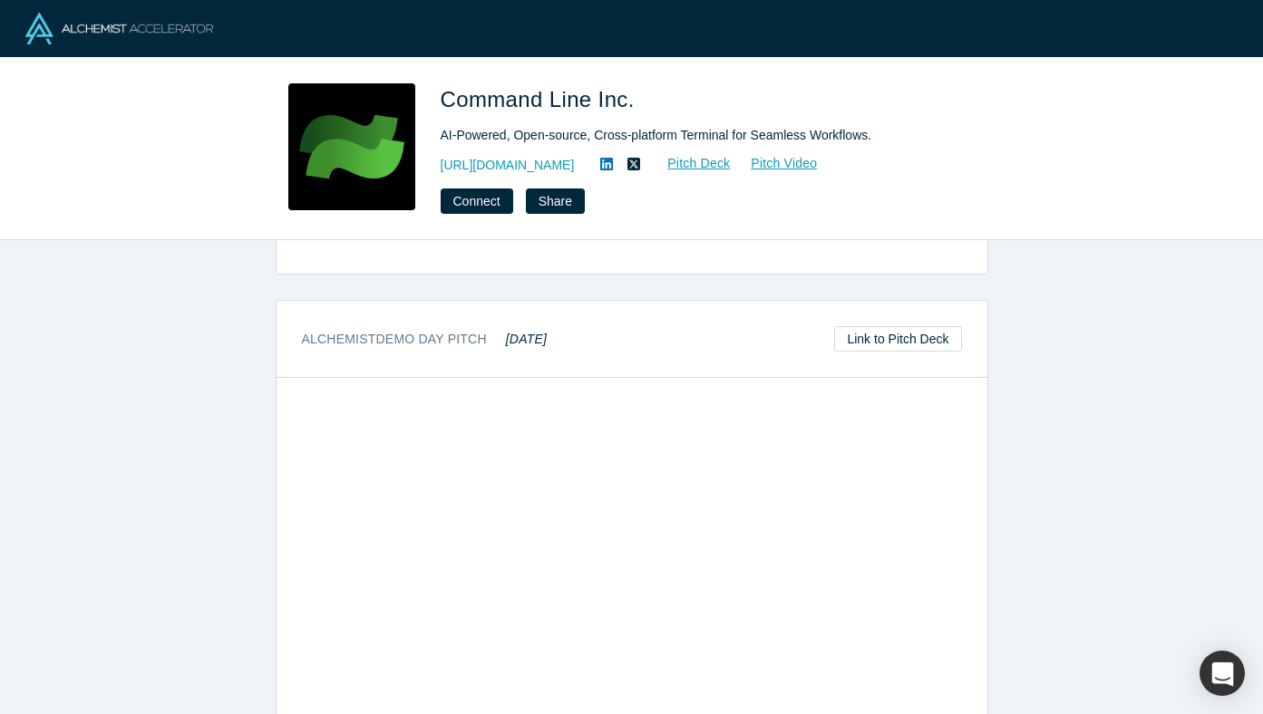
scroll to position [589, 0]
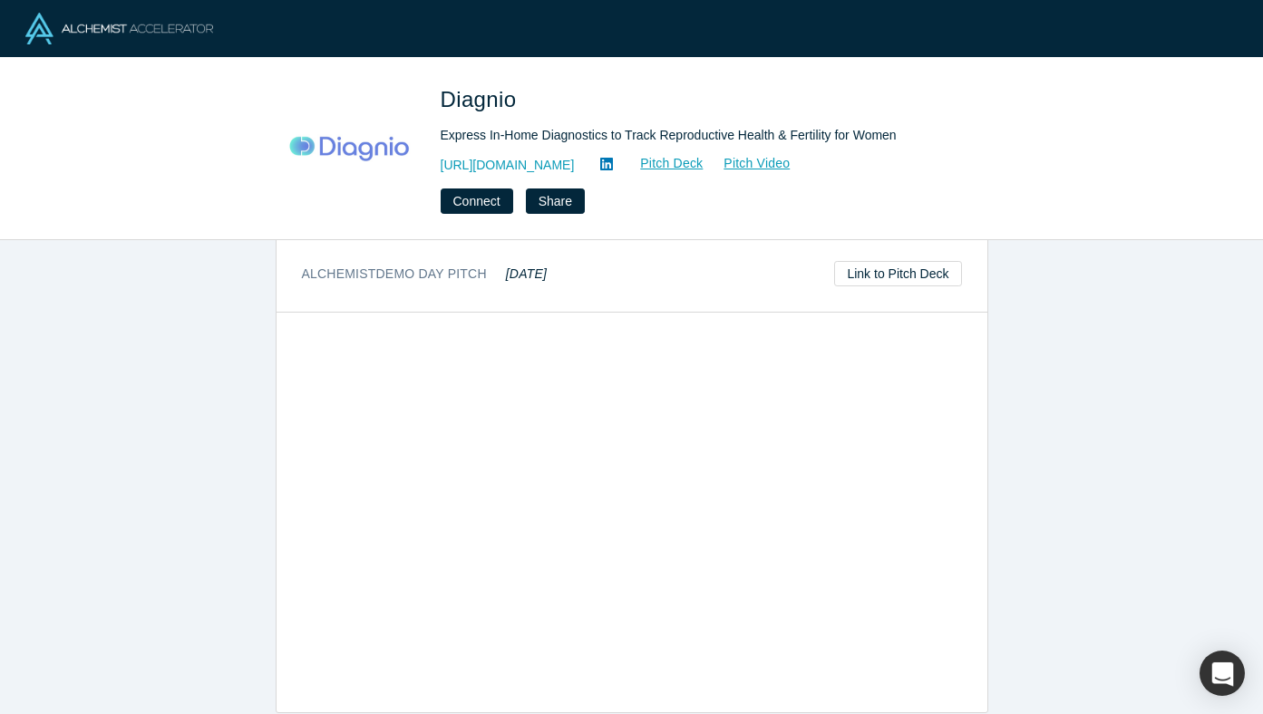
scroll to position [703, 0]
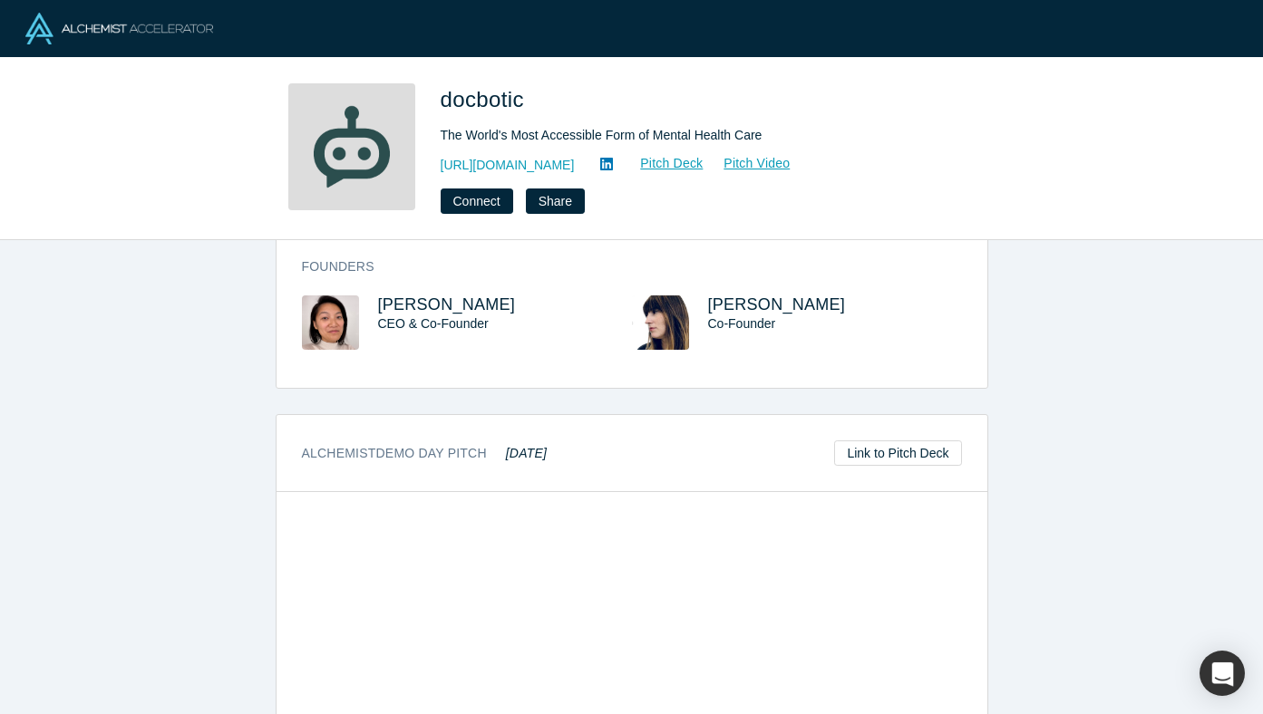
scroll to position [1160, 0]
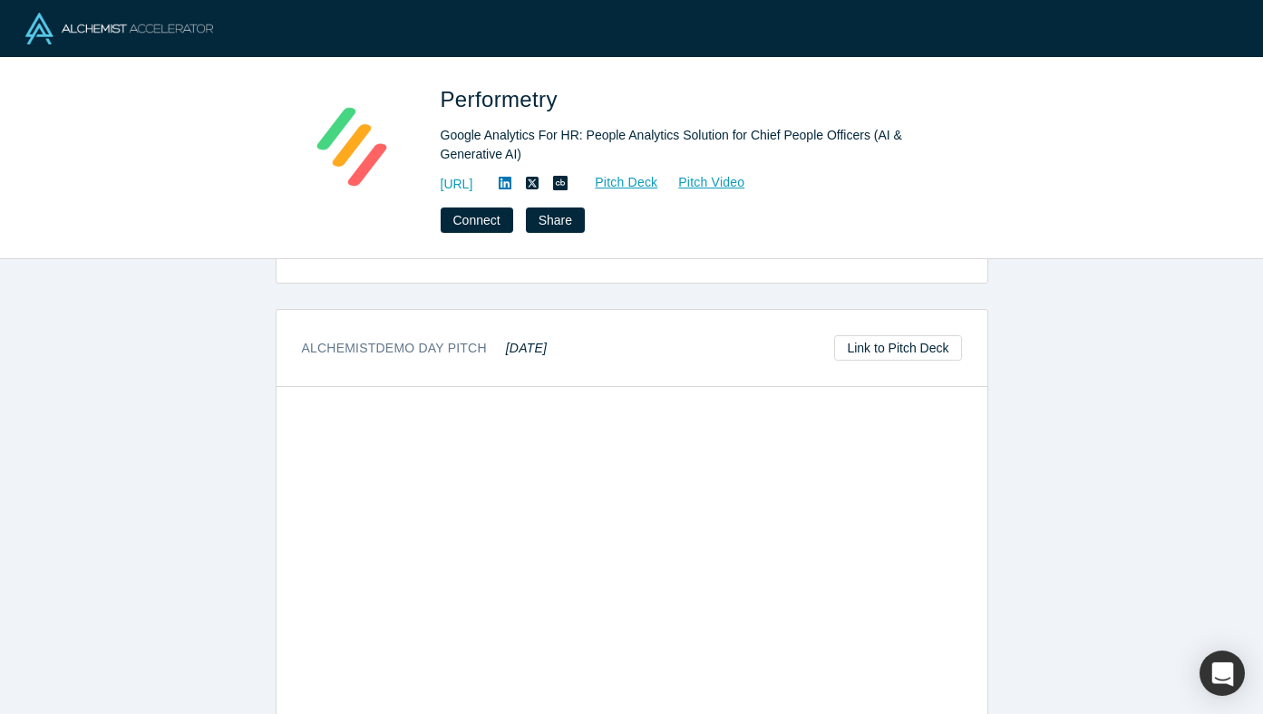
scroll to position [801, 0]
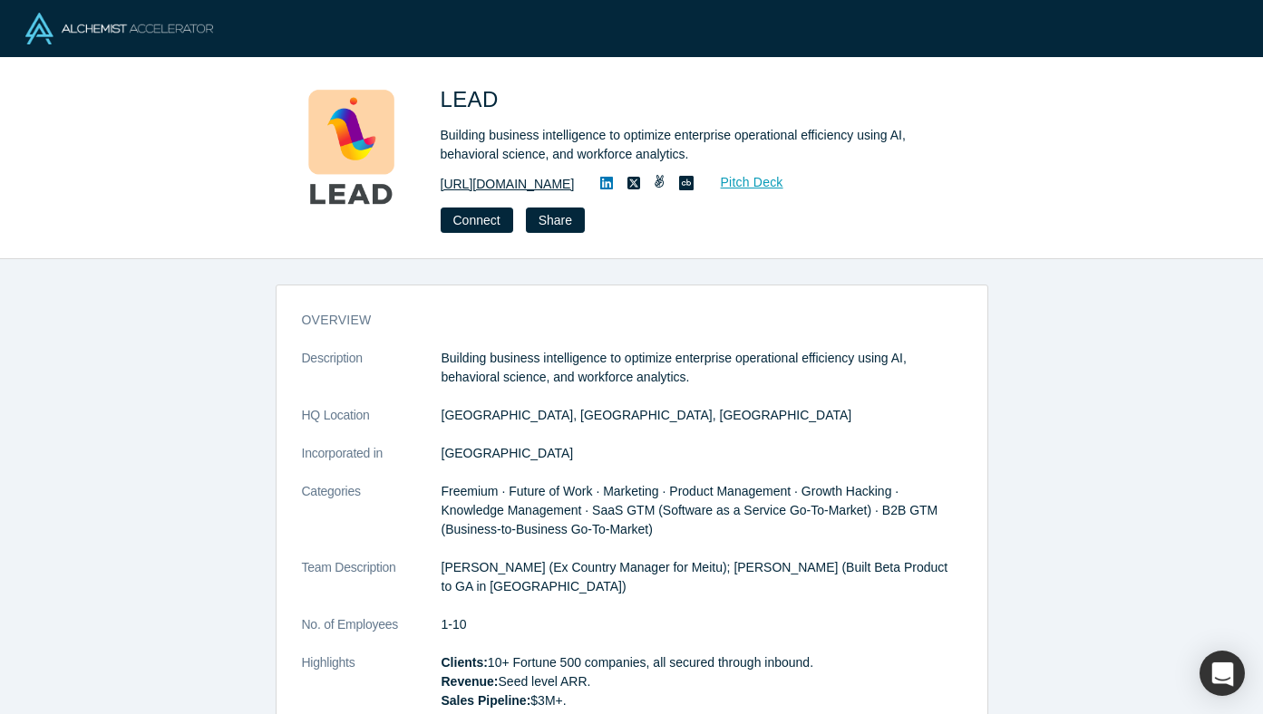
click at [507, 181] on link "https://www.lead.app" at bounding box center [508, 184] width 134 height 19
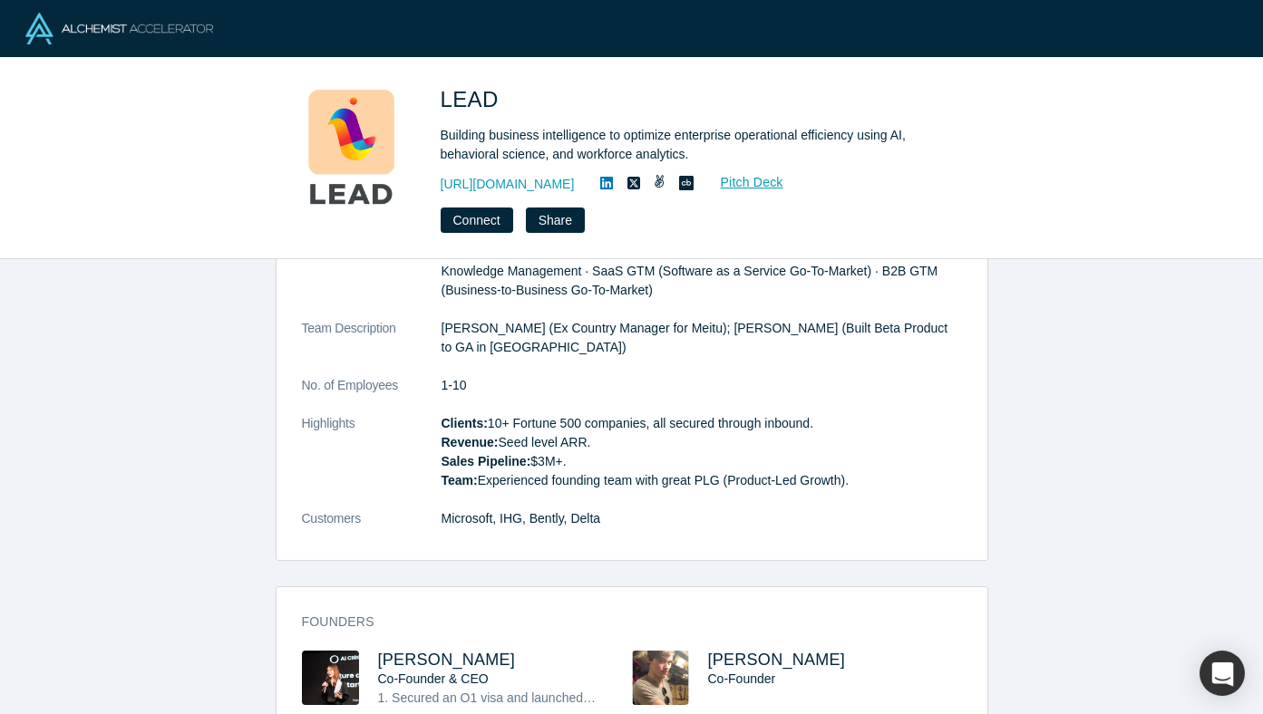
scroll to position [297, 0]
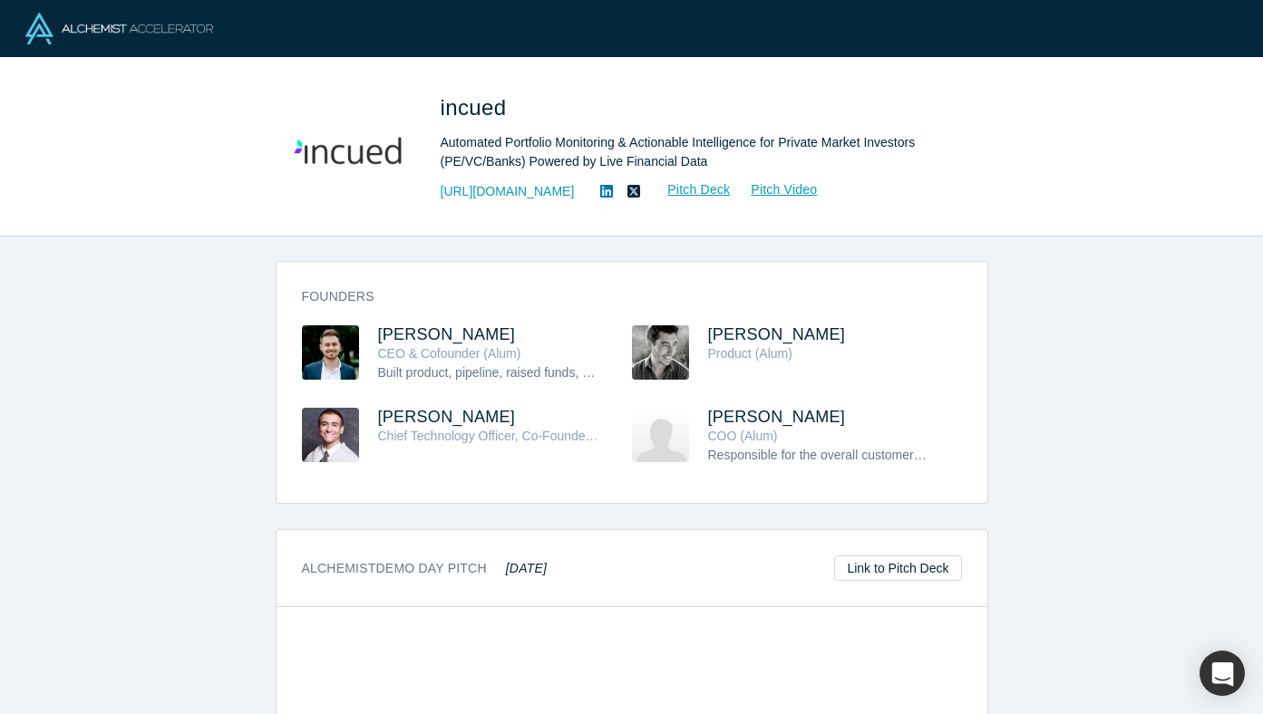
scroll to position [937, 0]
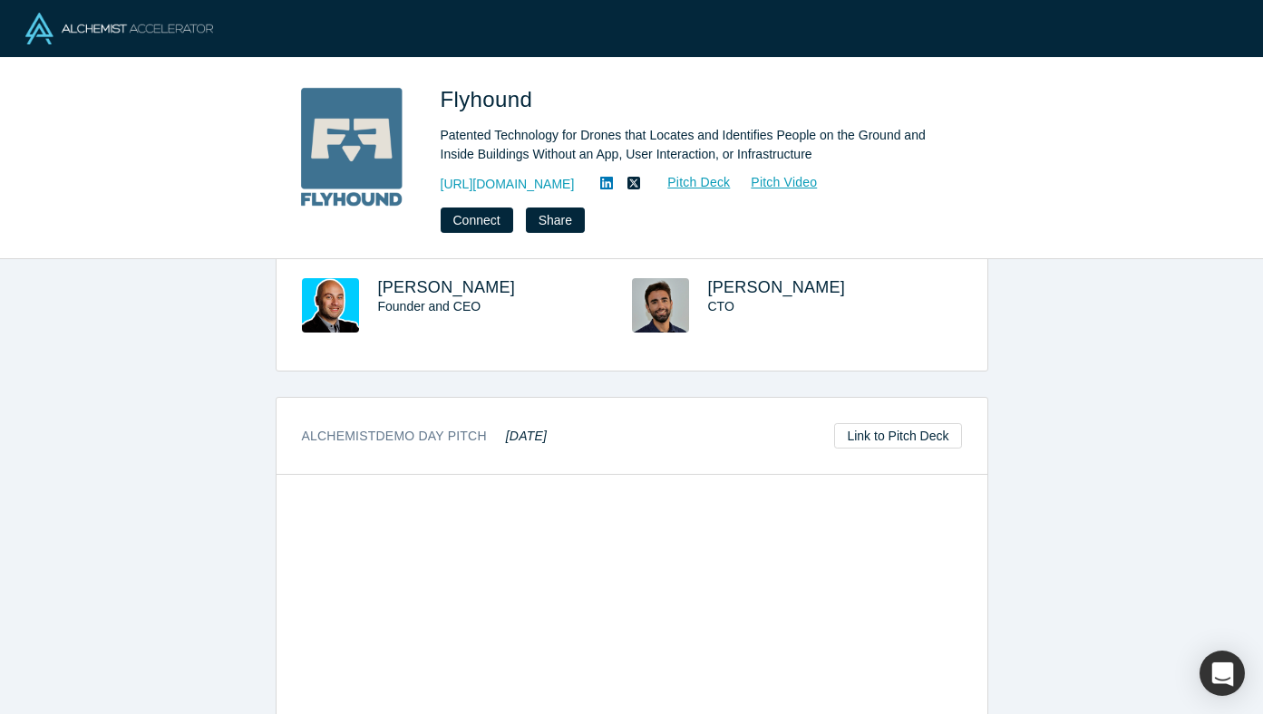
scroll to position [742, 0]
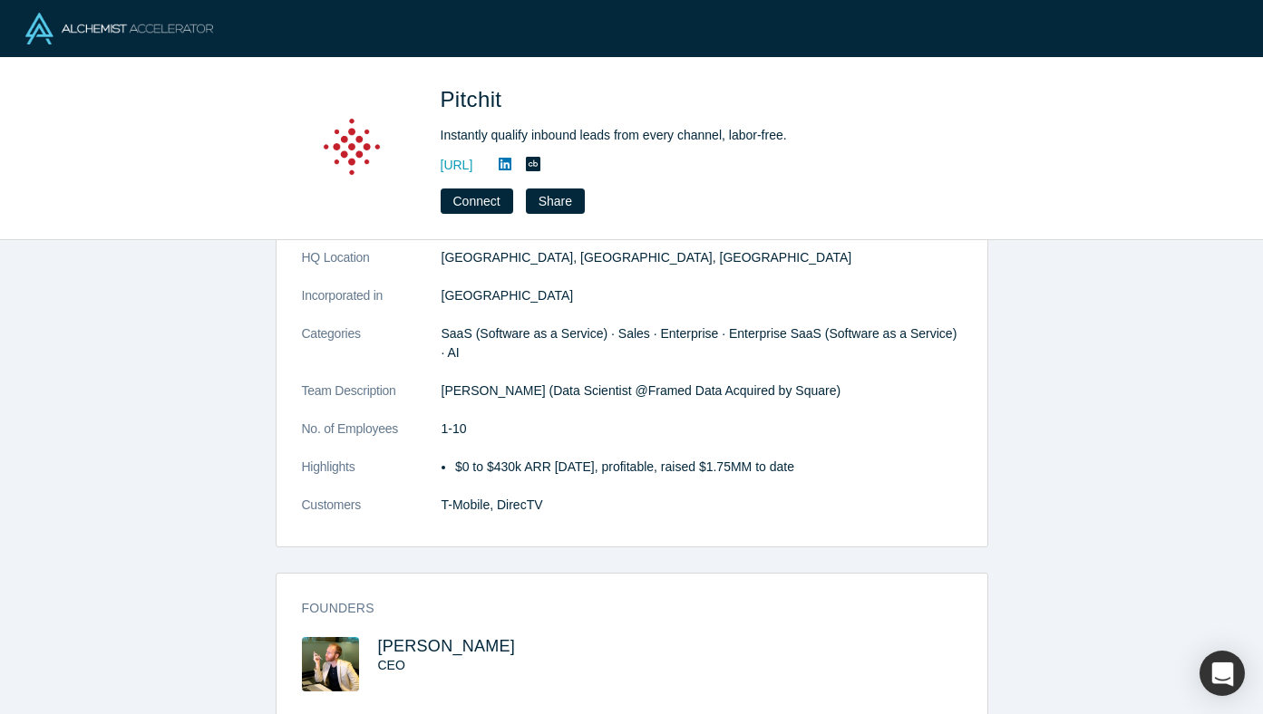
scroll to position [180, 0]
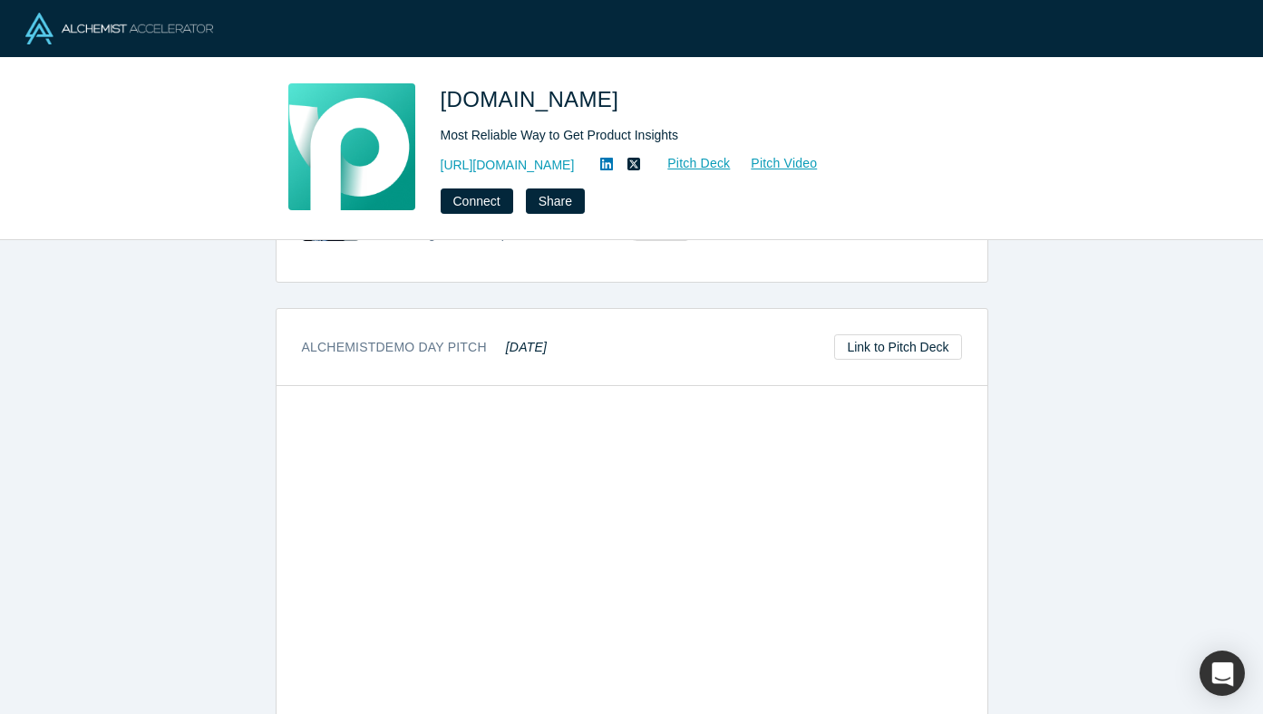
scroll to position [706, 0]
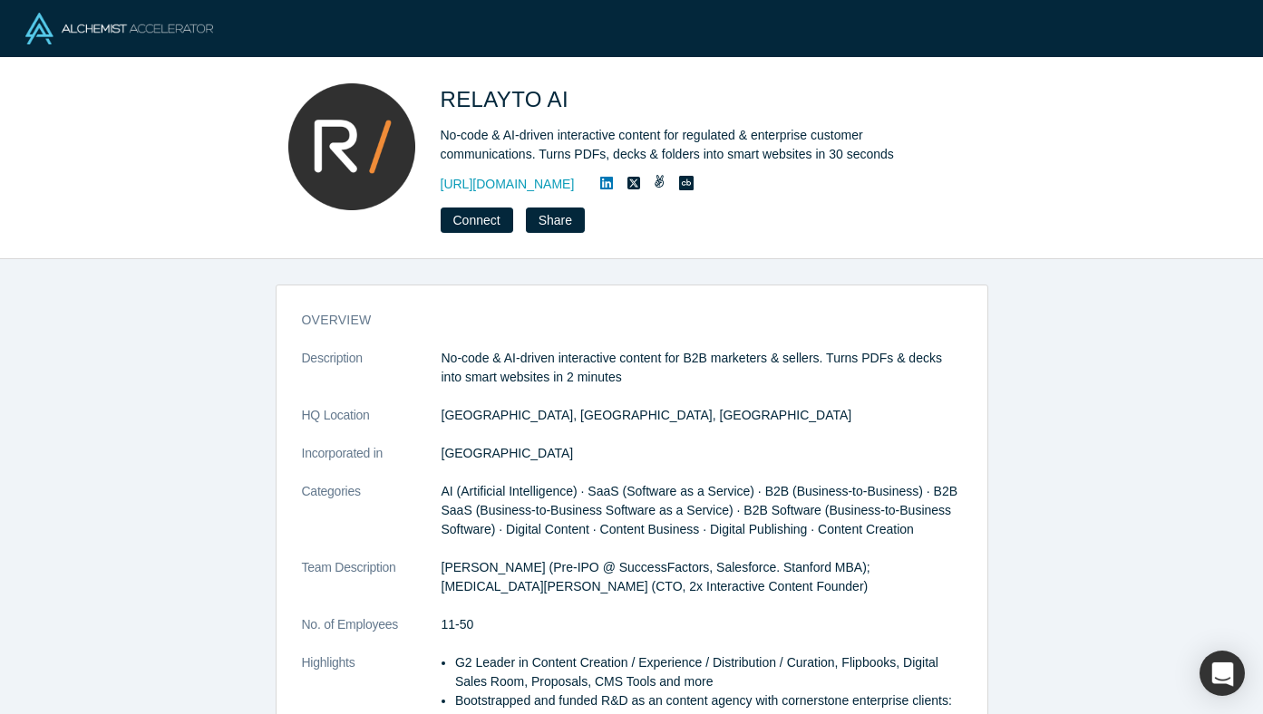
scroll to position [451, 0]
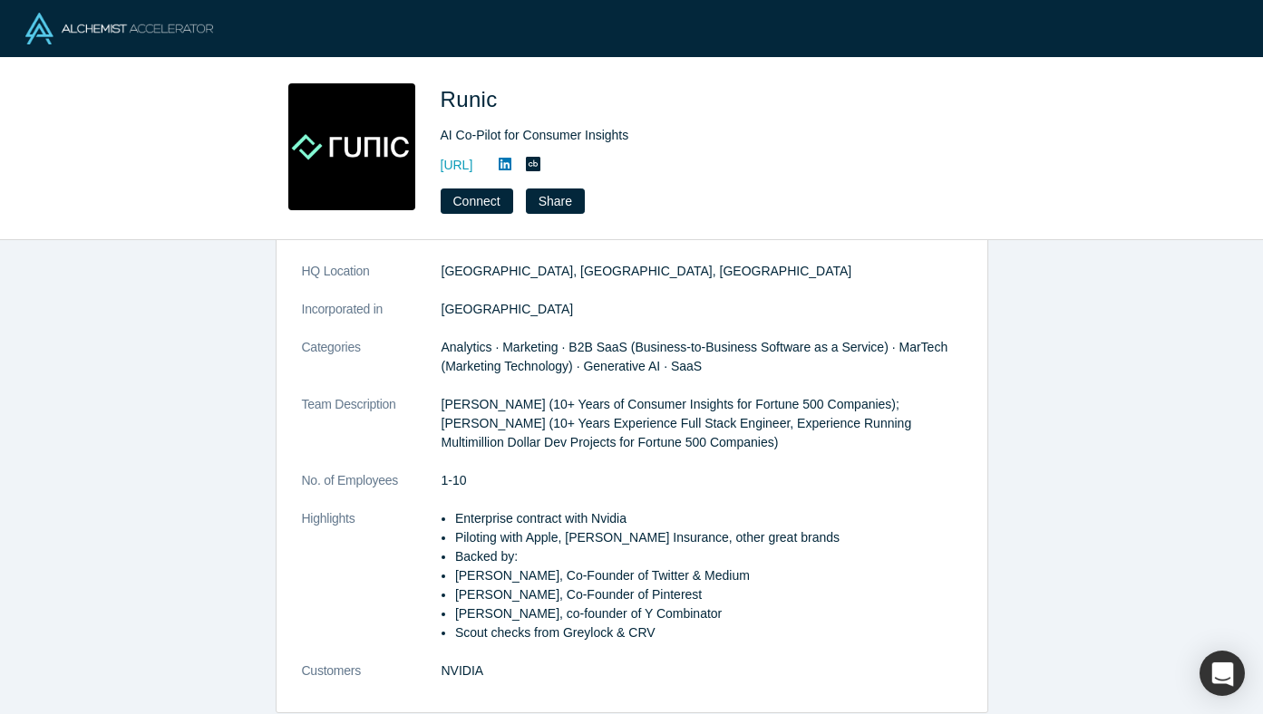
scroll to position [358, 0]
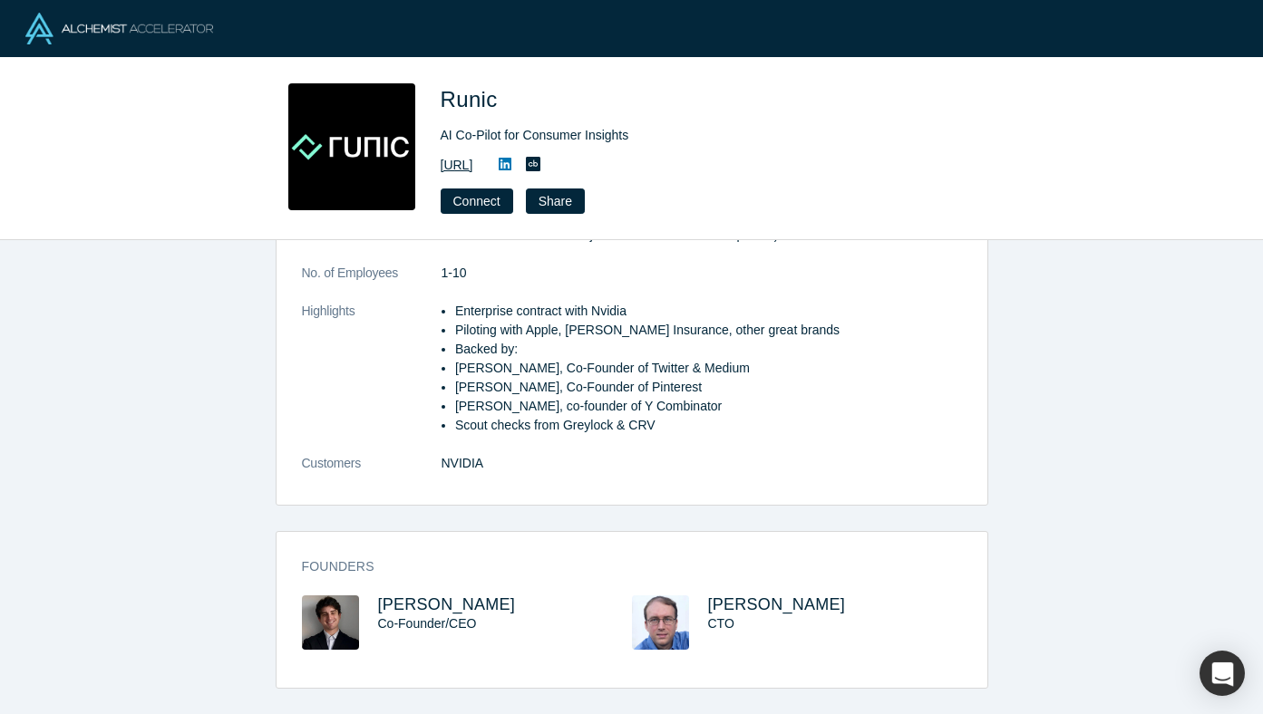
click at [473, 162] on link "http://www.runic.ai" at bounding box center [457, 165] width 33 height 19
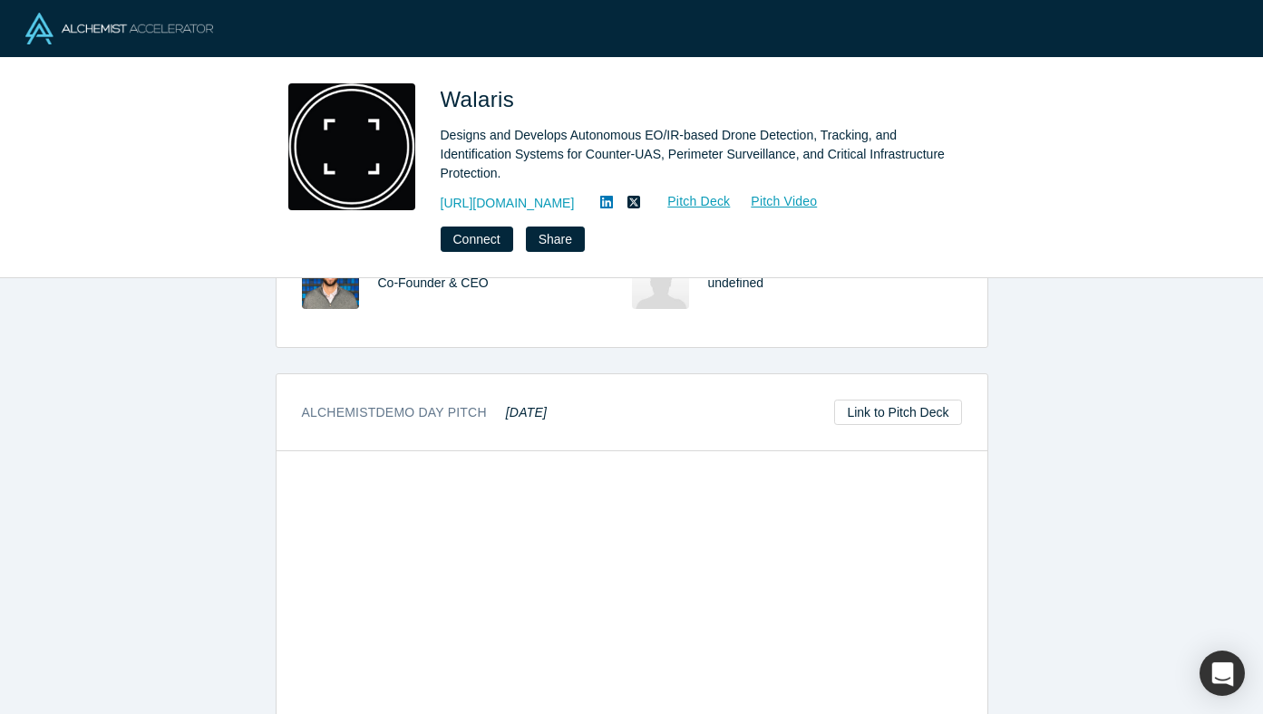
scroll to position [780, 0]
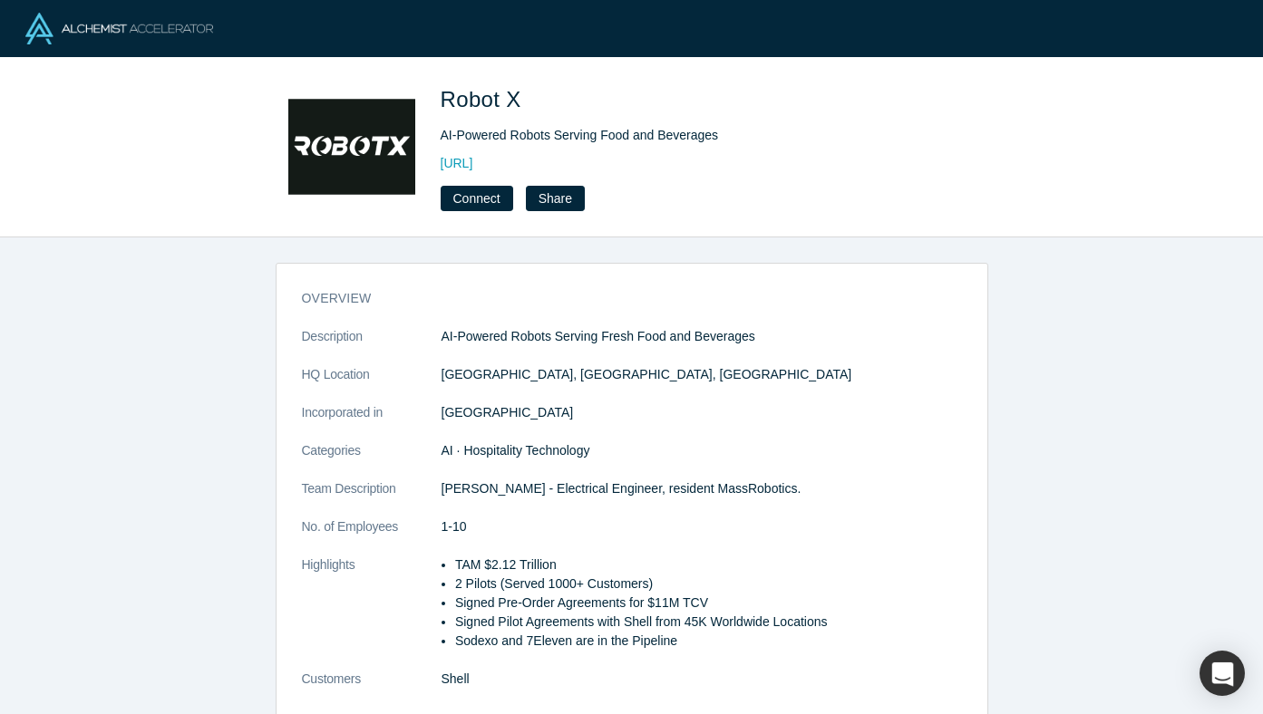
scroll to position [216, 0]
